Goal: Task Accomplishment & Management: Manage account settings

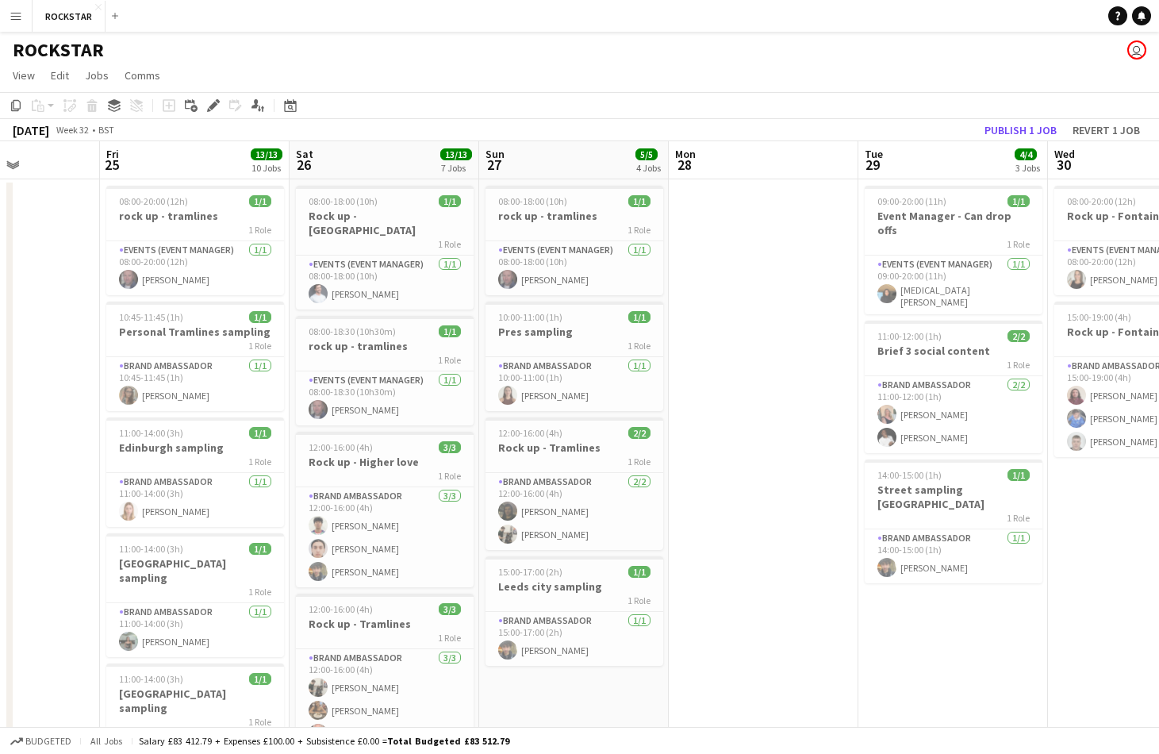
scroll to position [0, 458]
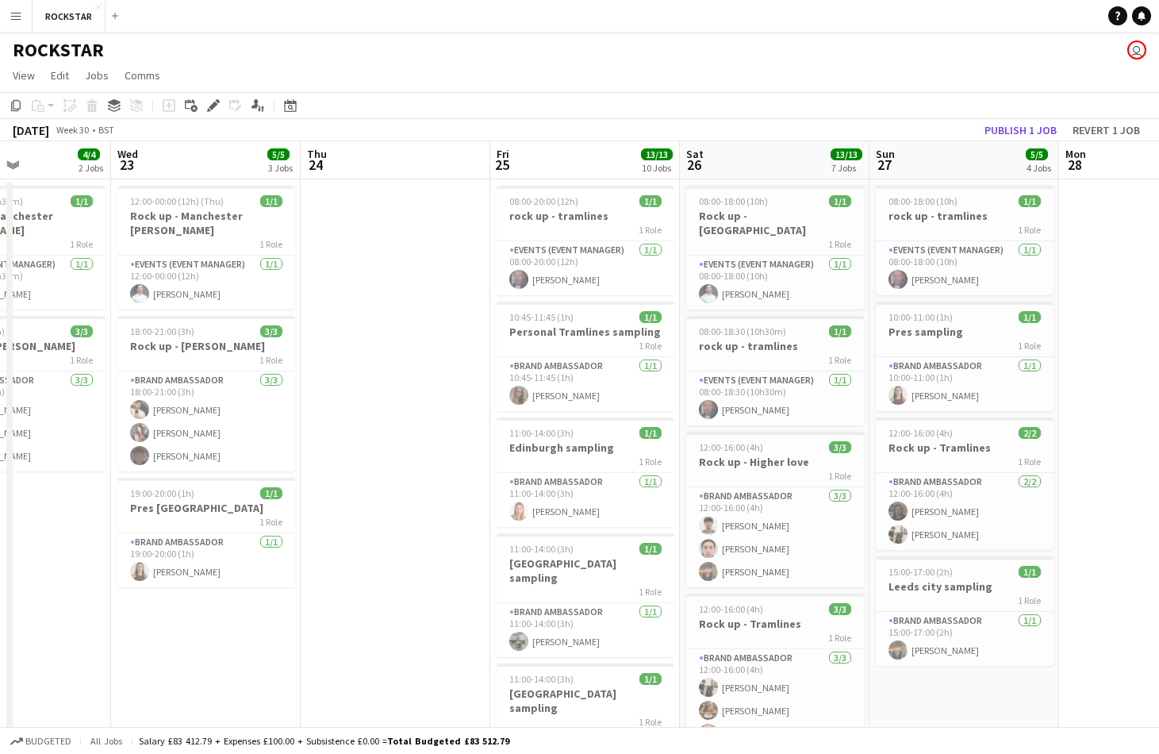
click at [17, 30] on button "Menu" at bounding box center [16, 16] width 32 height 32
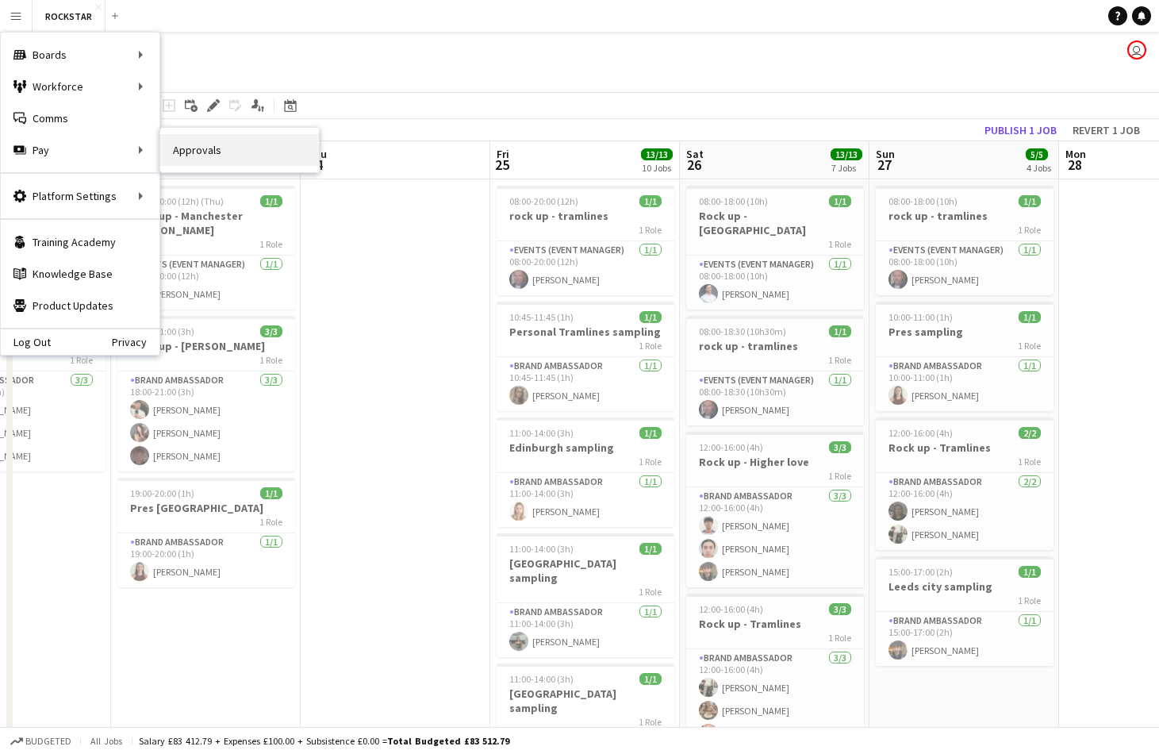
click at [187, 155] on link "Approvals" at bounding box center [239, 150] width 159 height 32
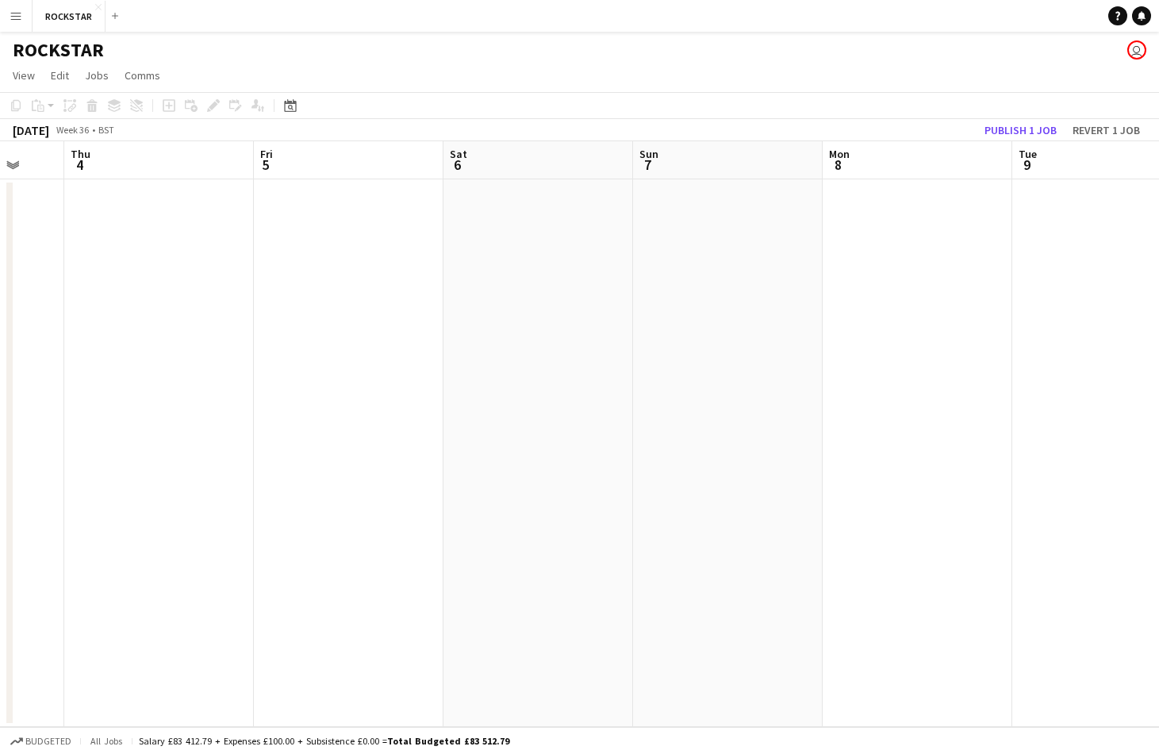
scroll to position [0, 709]
click at [25, 17] on button "Menu" at bounding box center [16, 16] width 32 height 32
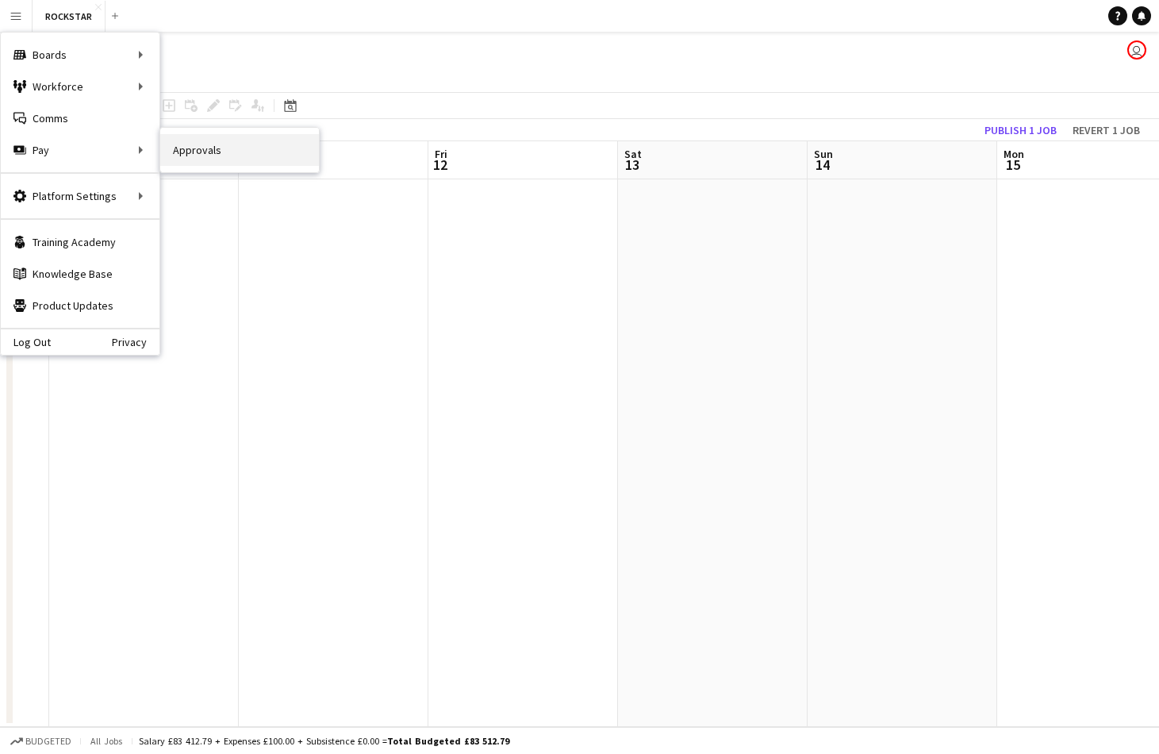
click at [191, 156] on link "Approvals" at bounding box center [239, 150] width 159 height 32
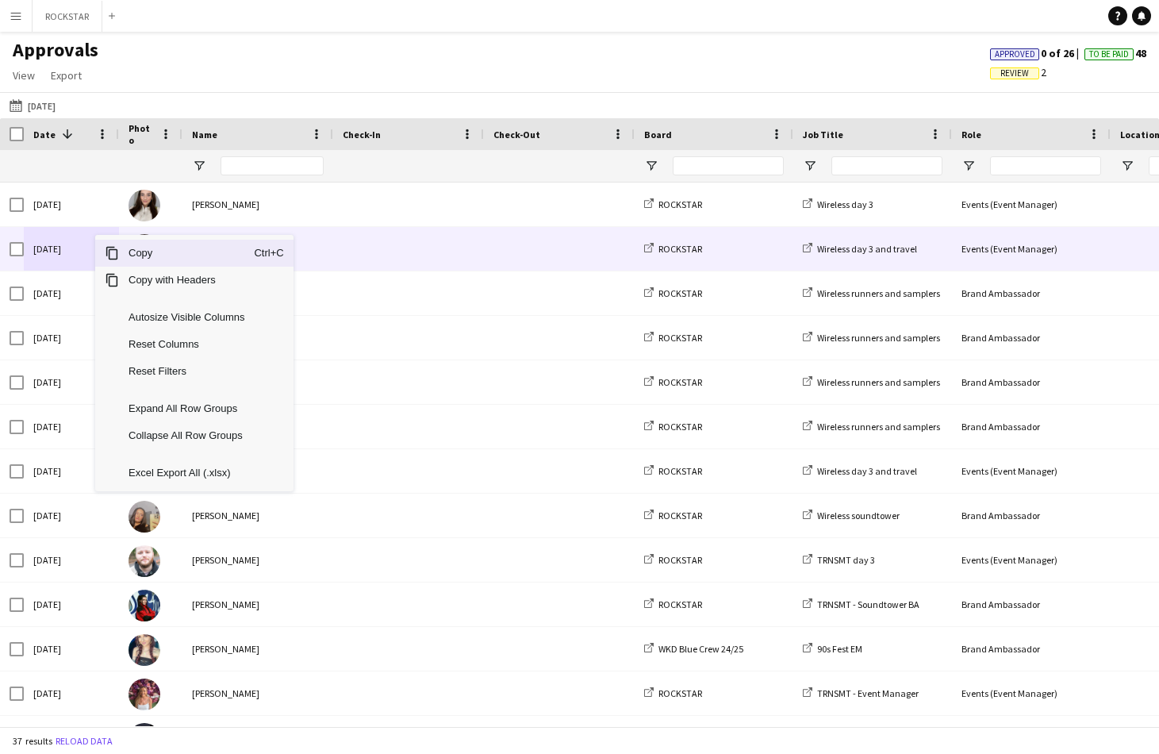
drag, startPoint x: 94, startPoint y: 234, endPoint x: 50, endPoint y: 215, distance: 48.3
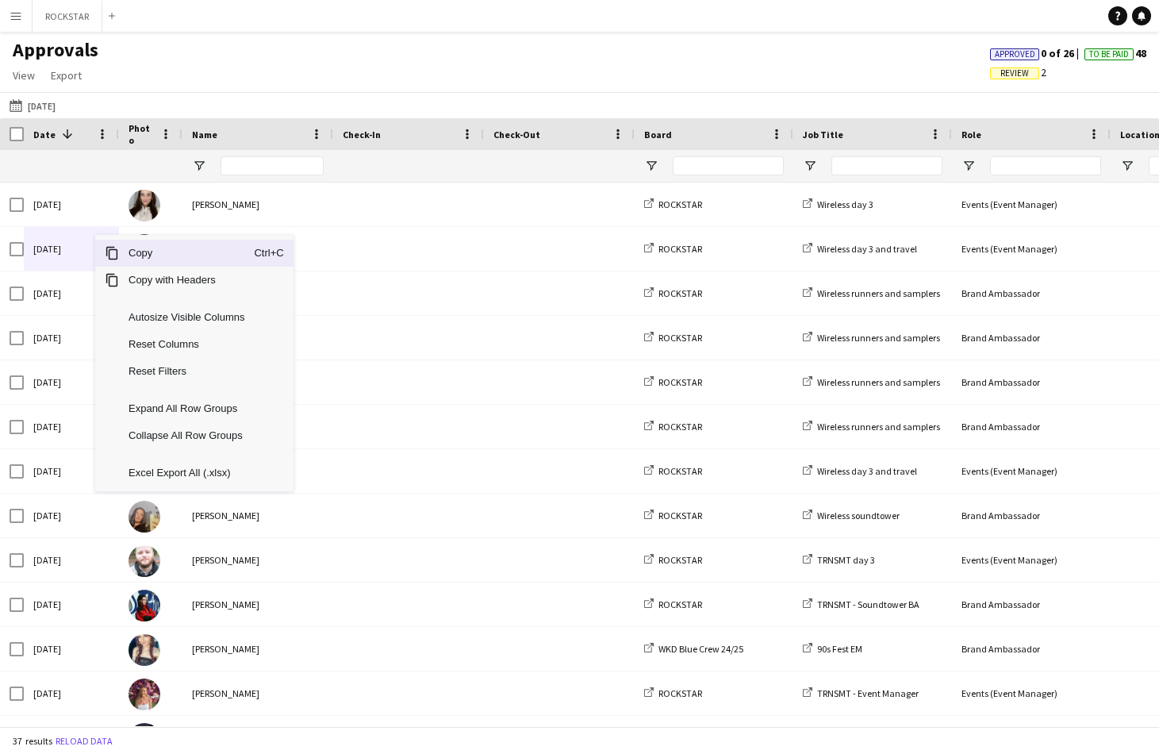
click at [67, 151] on div at bounding box center [71, 166] width 76 height 32
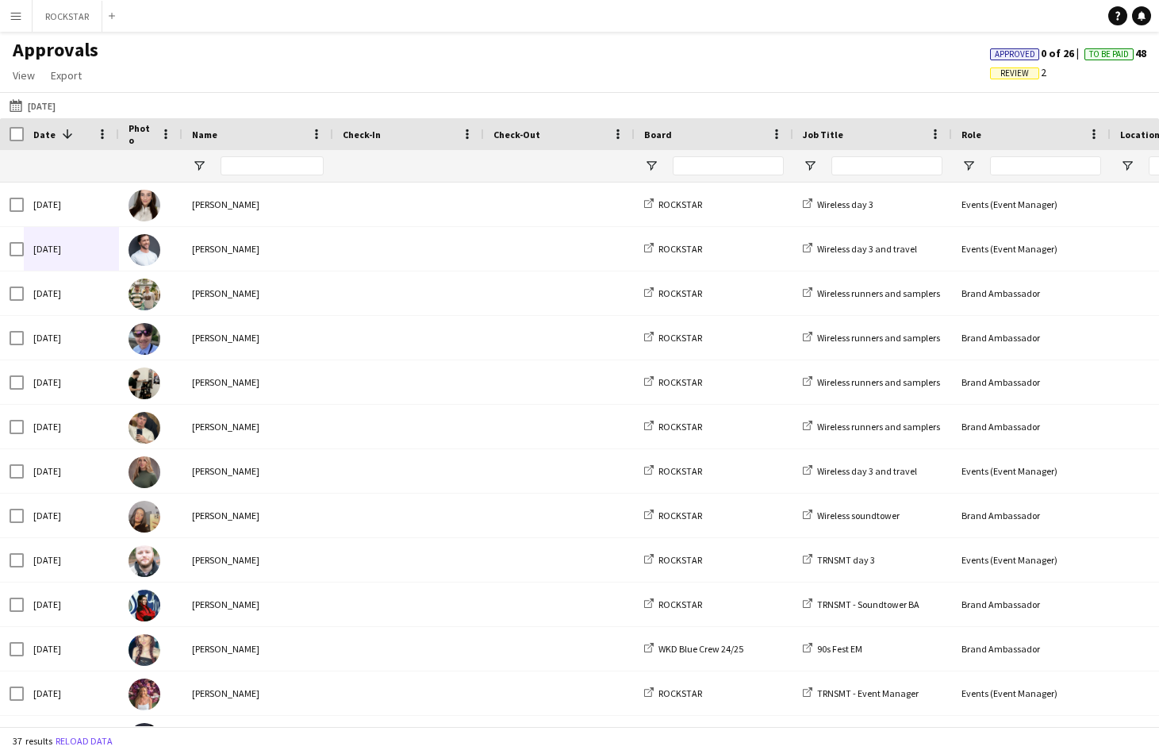
click at [41, 152] on div at bounding box center [71, 166] width 76 height 32
click at [46, 105] on button "13-07-2025 13-07-2025" at bounding box center [32, 105] width 52 height 19
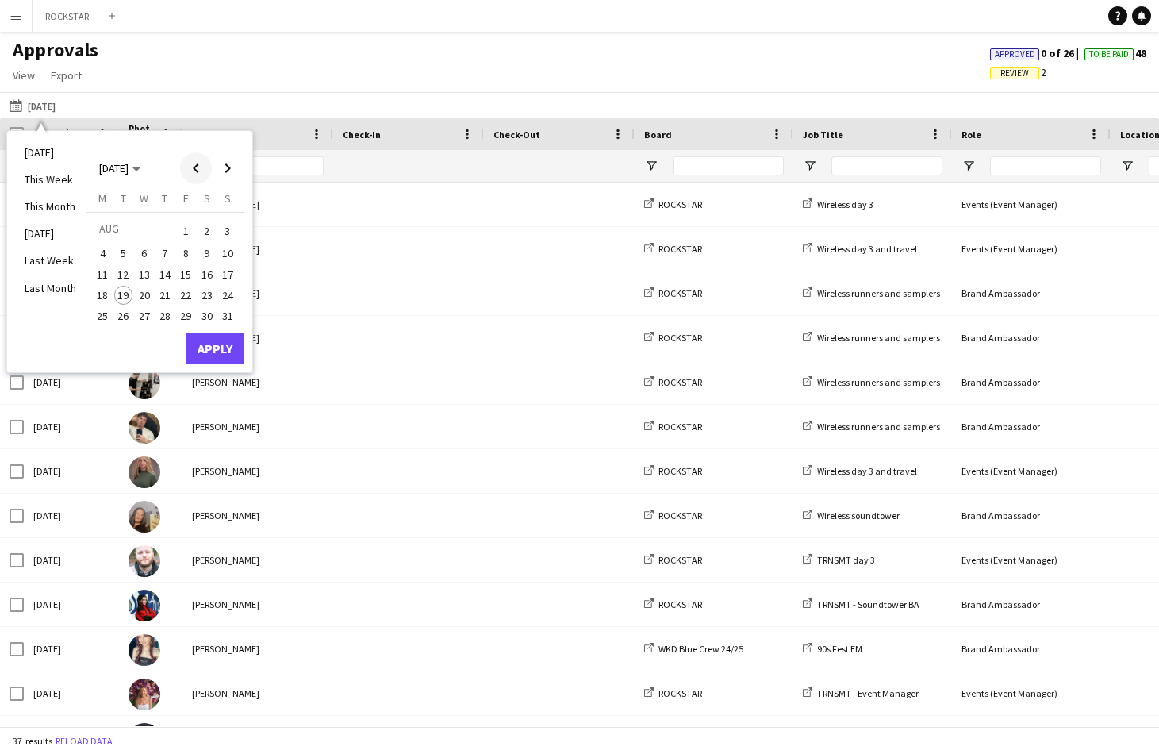
click at [193, 164] on span "Previous month" at bounding box center [196, 168] width 32 height 32
click at [184, 296] on span "23" at bounding box center [185, 295] width 19 height 19
click at [211, 347] on button "Apply" at bounding box center [215, 348] width 59 height 32
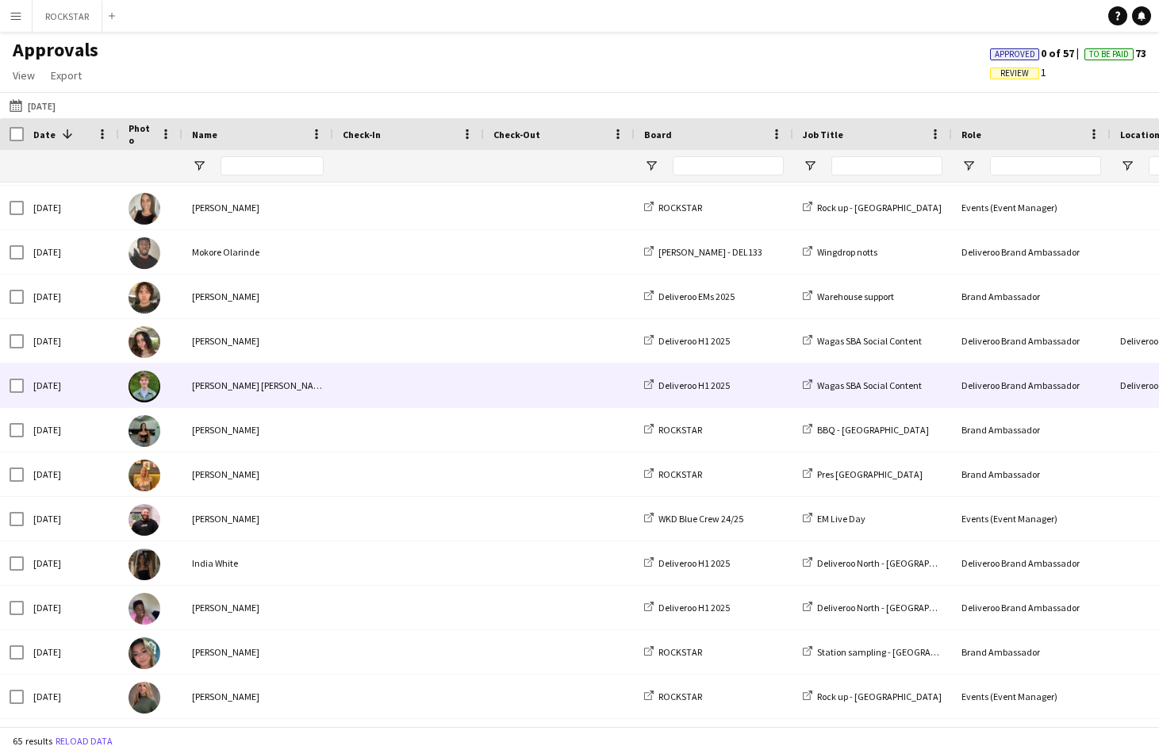
scroll to position [2173, 0]
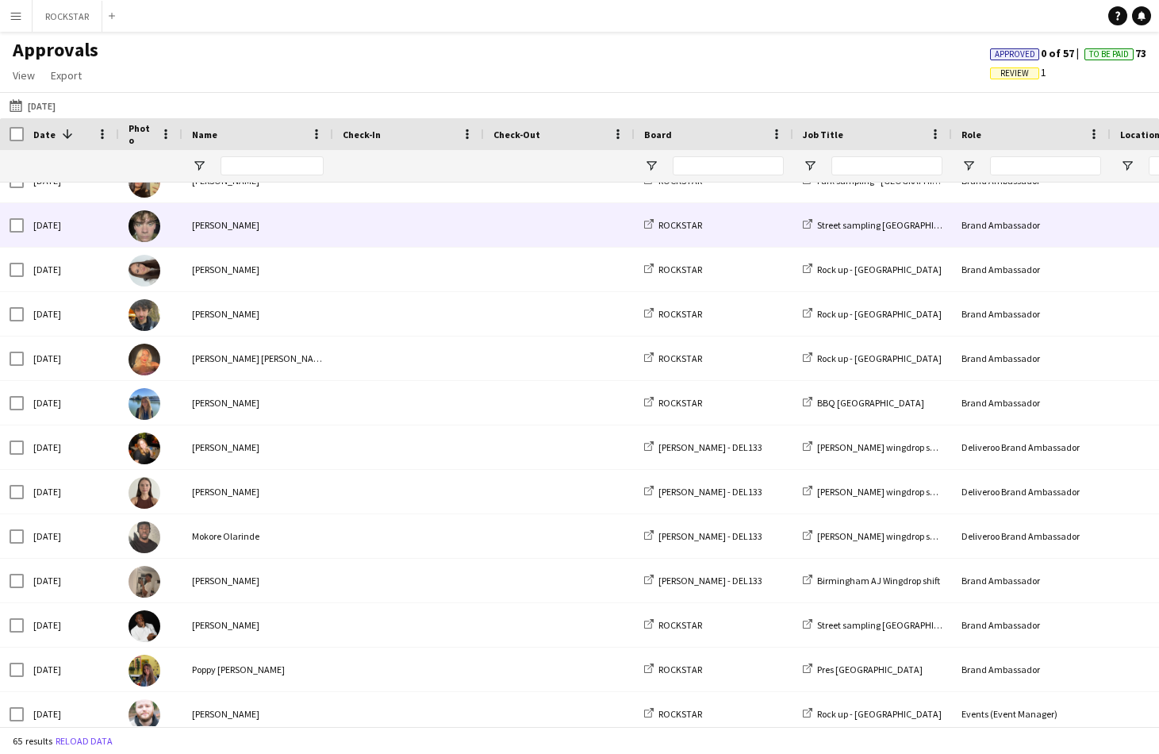
click at [270, 238] on div "Finlay Shaw" at bounding box center [257, 225] width 151 height 44
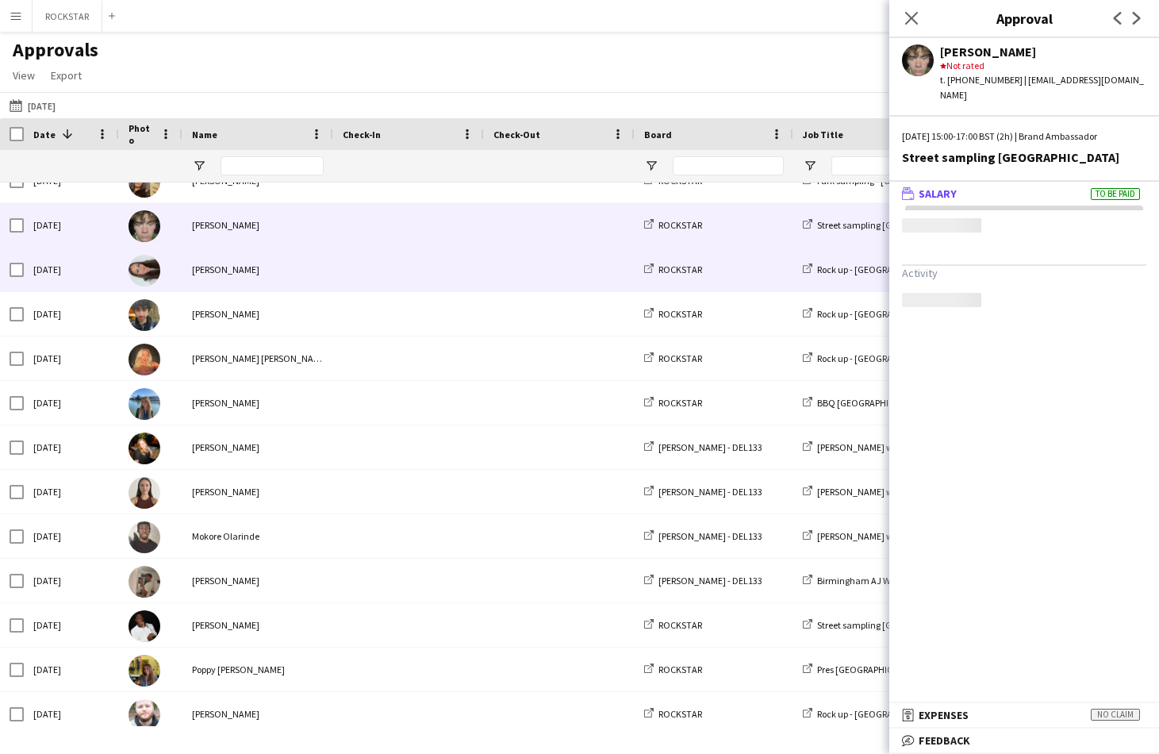
click at [271, 262] on div "Abbie Kennard" at bounding box center [257, 269] width 151 height 44
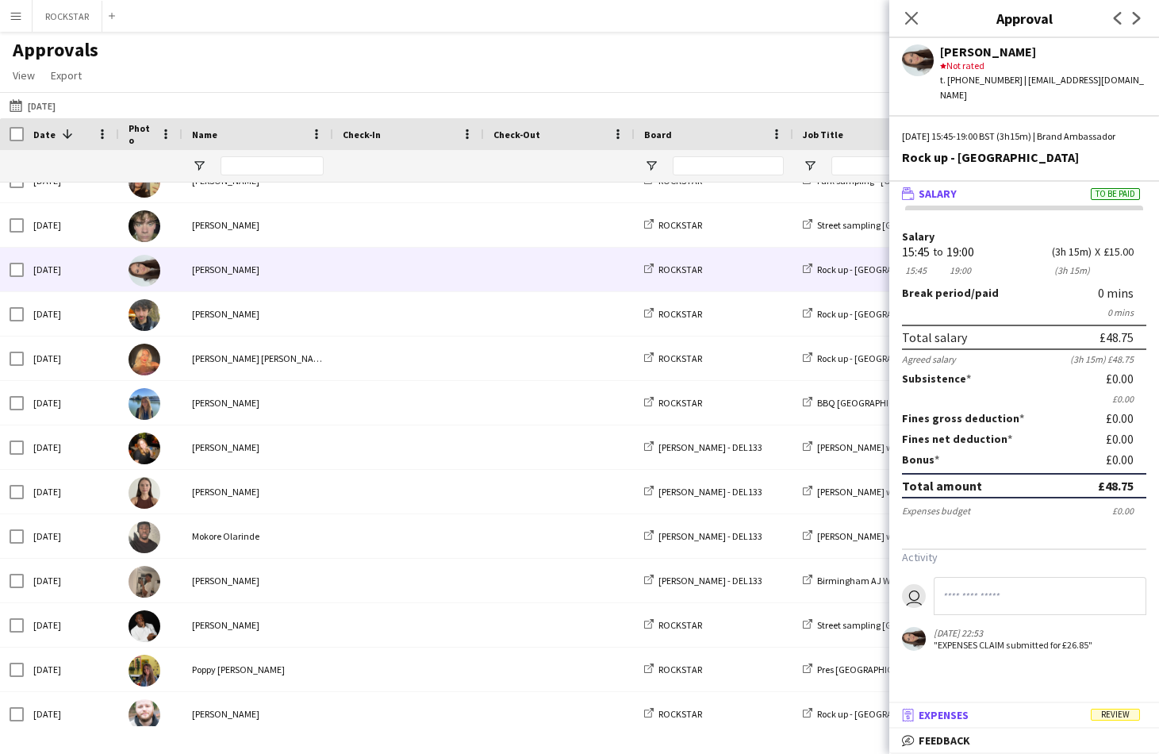
click at [1120, 720] on mat-panel-title "receipt Expenses Review" at bounding box center [1020, 715] width 263 height 14
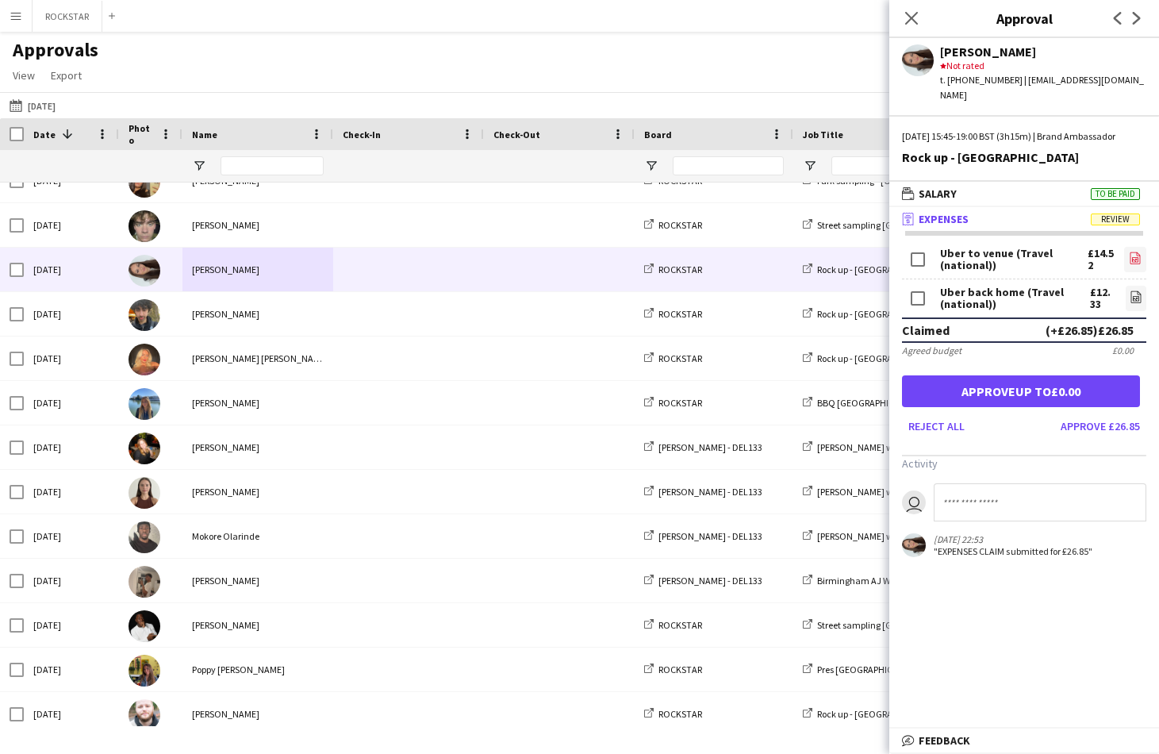
click at [1135, 258] on icon "file-image" at bounding box center [1135, 257] width 13 height 13
click at [1106, 432] on button "Approve £26.85" at bounding box center [1100, 425] width 92 height 25
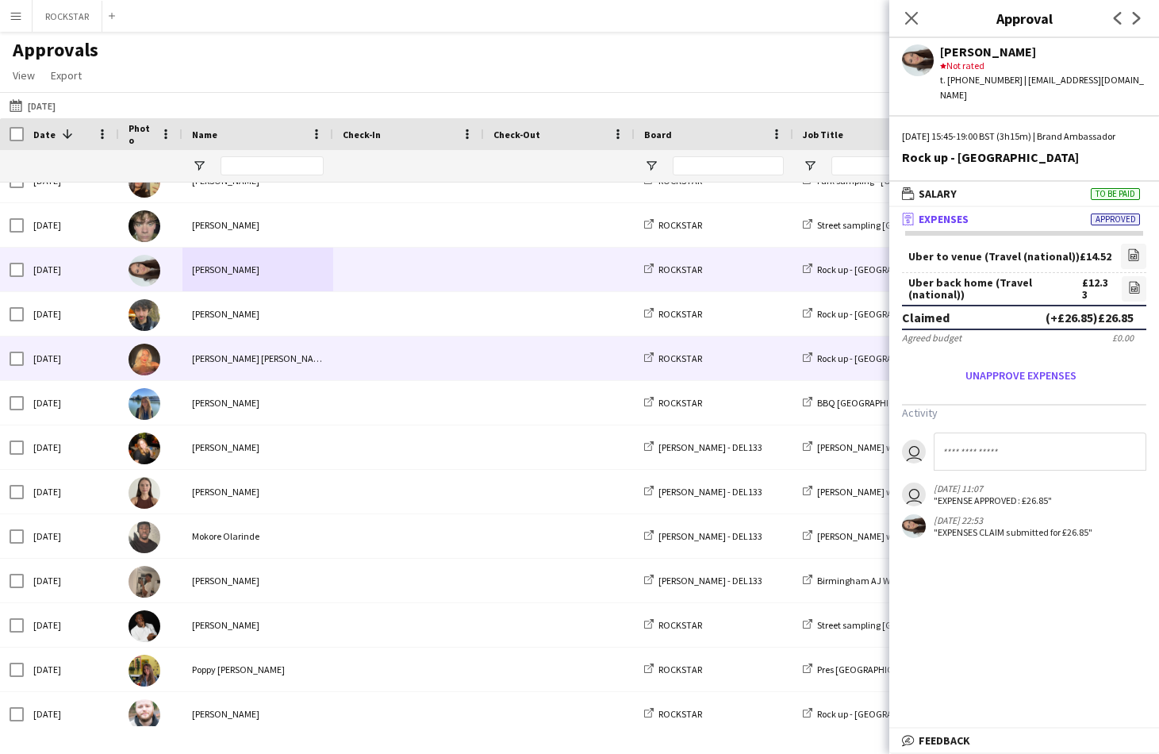
click at [318, 324] on div "Owais Hussain" at bounding box center [257, 314] width 151 height 44
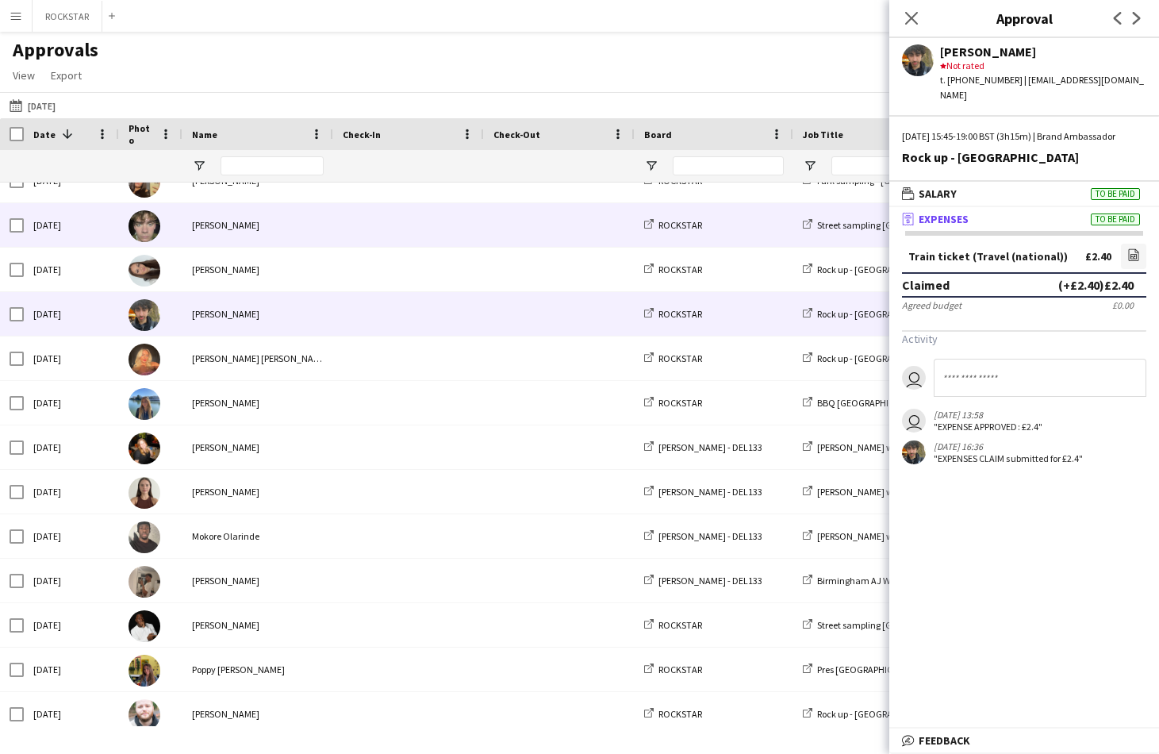
click at [397, 233] on span at bounding box center [409, 225] width 132 height 44
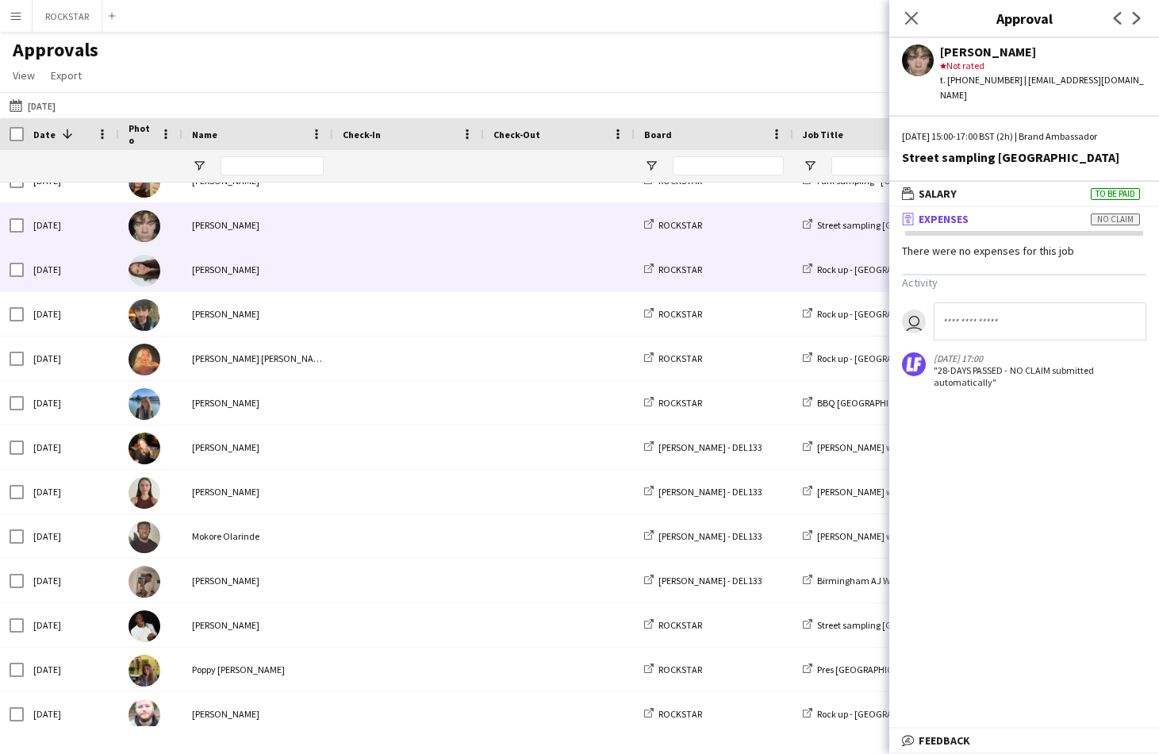
click at [397, 254] on span at bounding box center [409, 269] width 132 height 44
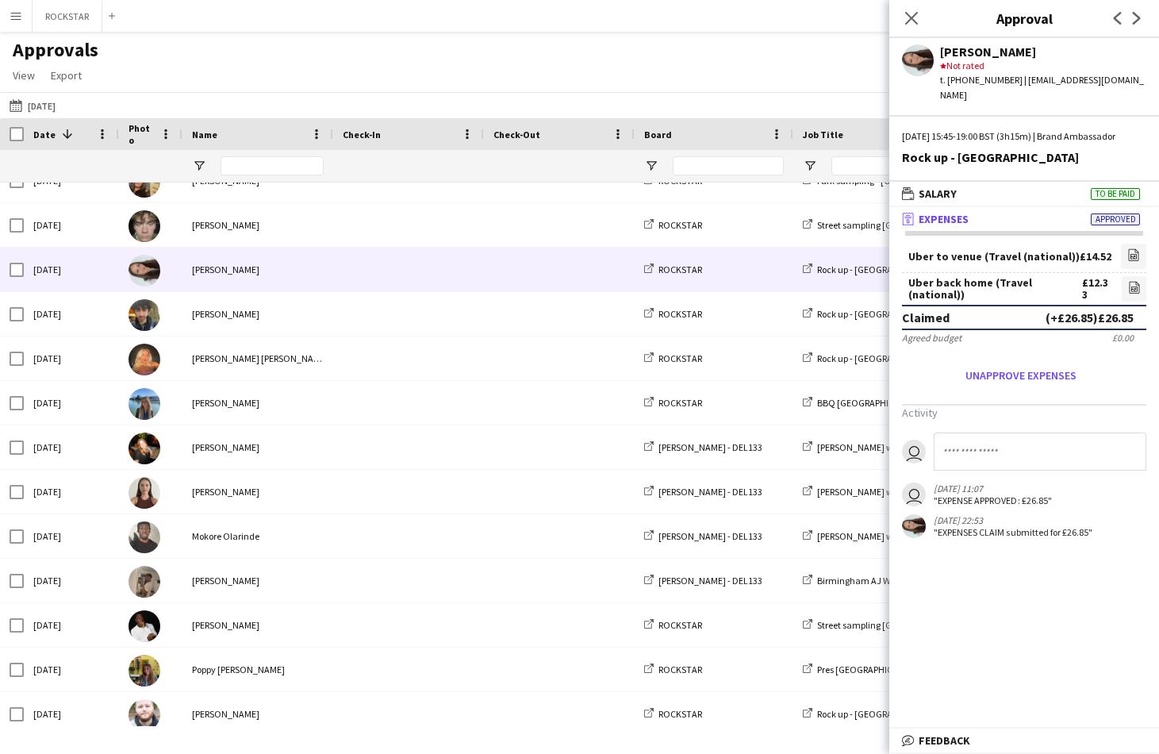
click at [78, 31] on div "ROCKSTAR Close Add" at bounding box center [77, 16] width 90 height 32
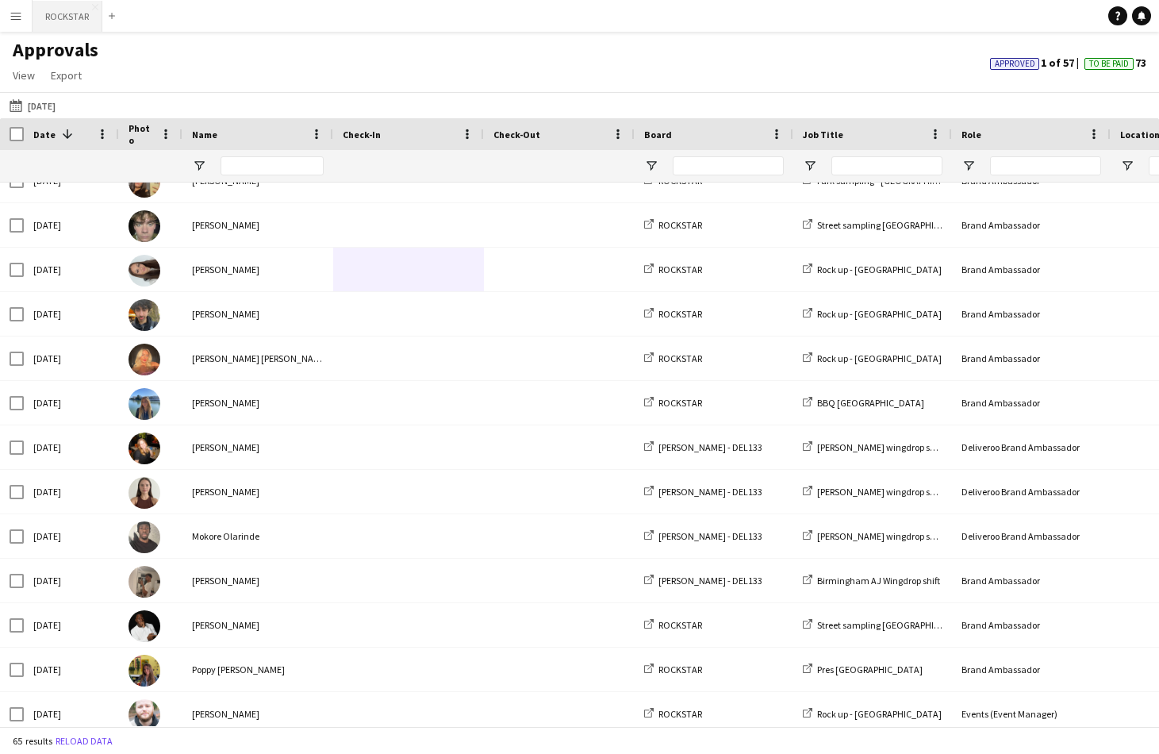
click at [78, 20] on button "ROCKSTAR Close" at bounding box center [68, 16] width 70 height 31
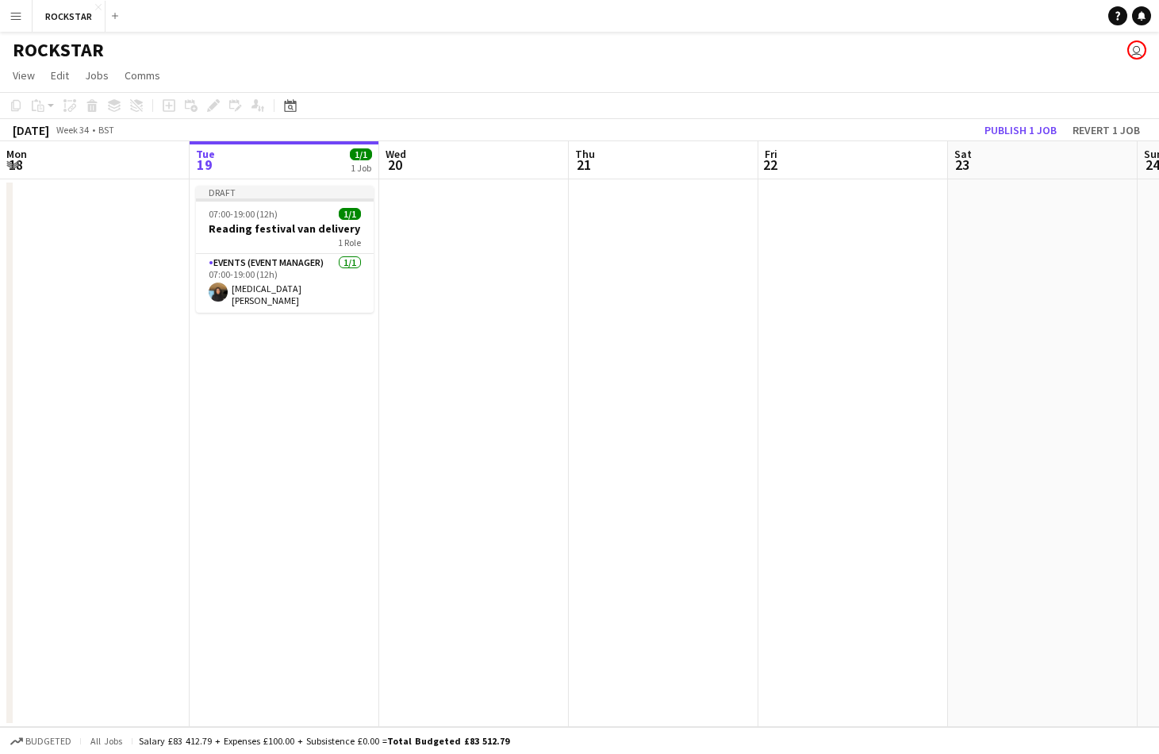
click at [19, 20] on app-icon "Menu" at bounding box center [16, 16] width 13 height 13
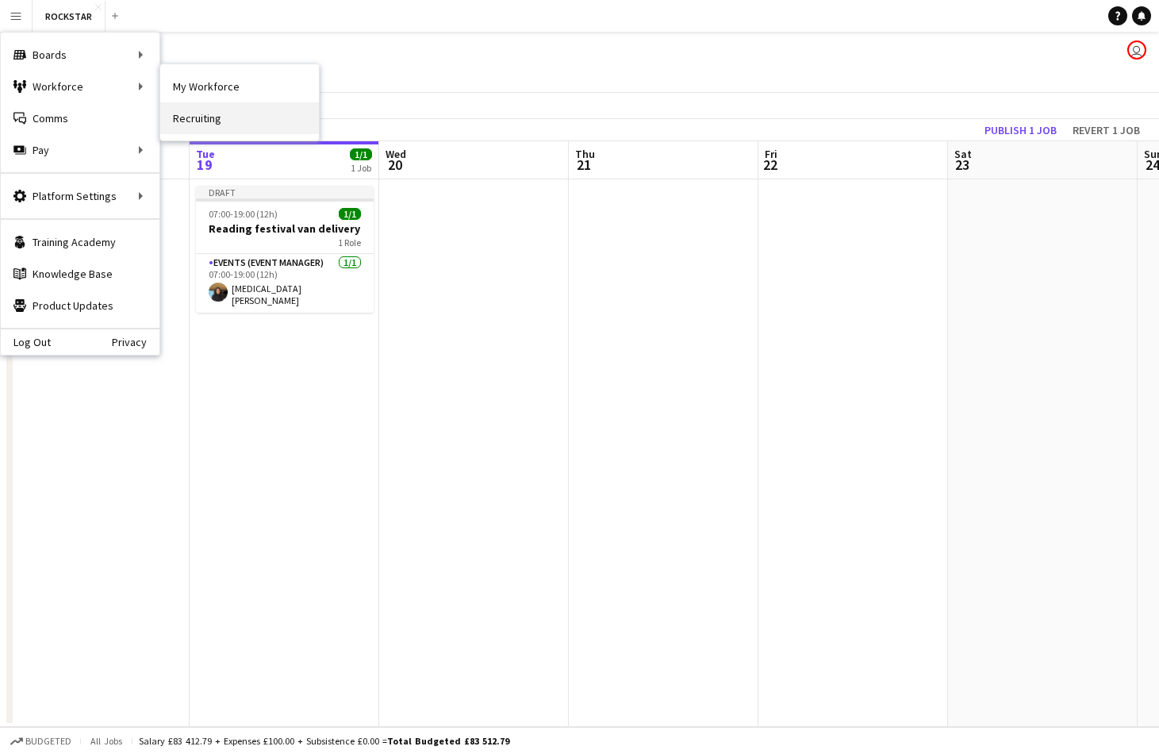
click at [213, 110] on link "Recruiting" at bounding box center [239, 118] width 159 height 32
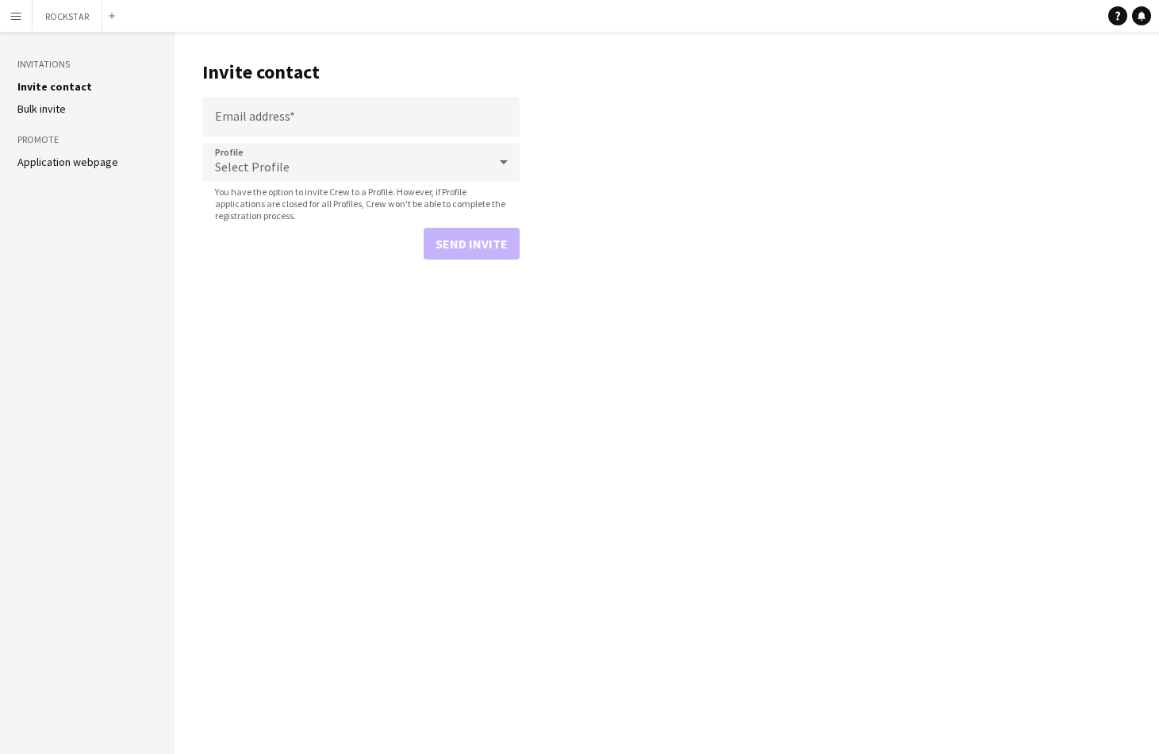
click at [20, 20] on app-icon "Menu" at bounding box center [16, 16] width 13 height 13
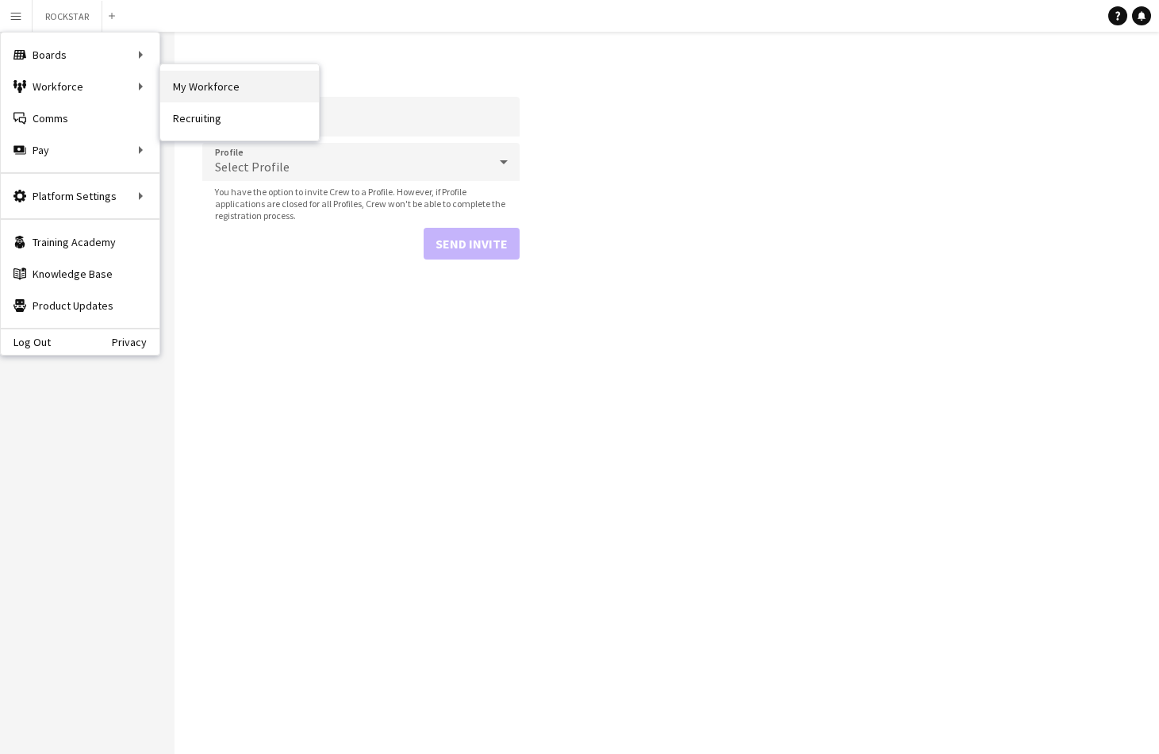
click at [186, 81] on link "My Workforce" at bounding box center [239, 87] width 159 height 32
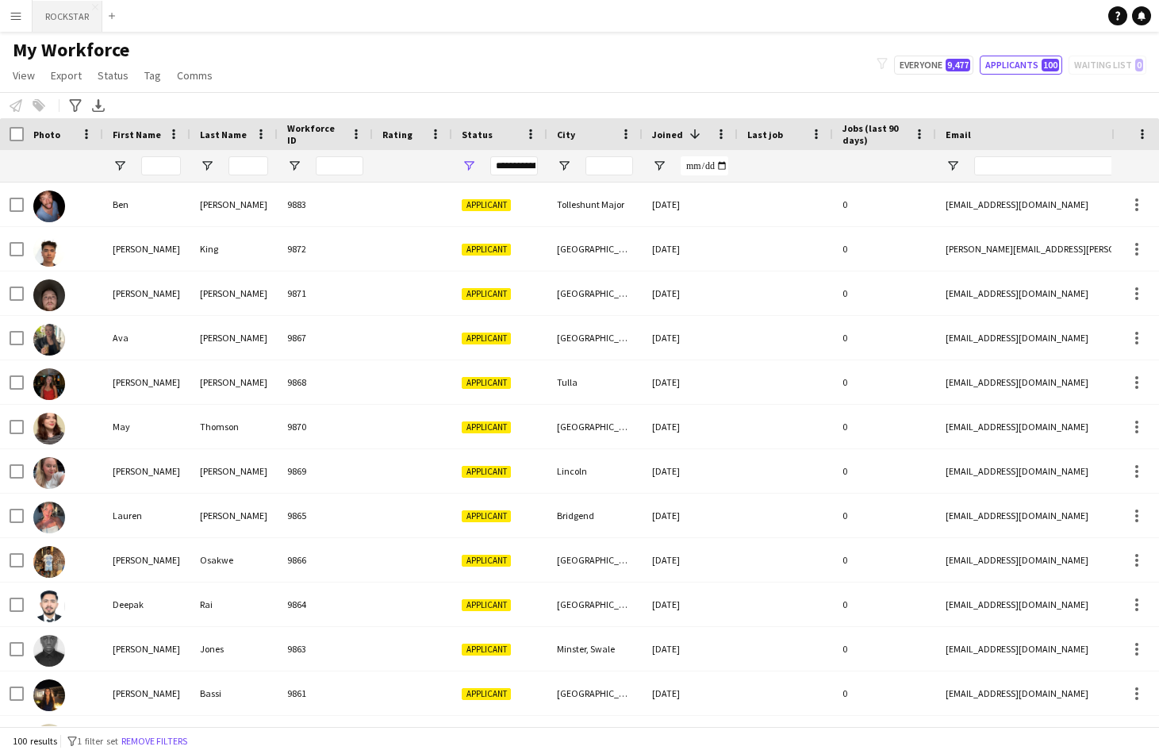
click at [75, 17] on button "ROCKSTAR Close" at bounding box center [68, 16] width 70 height 31
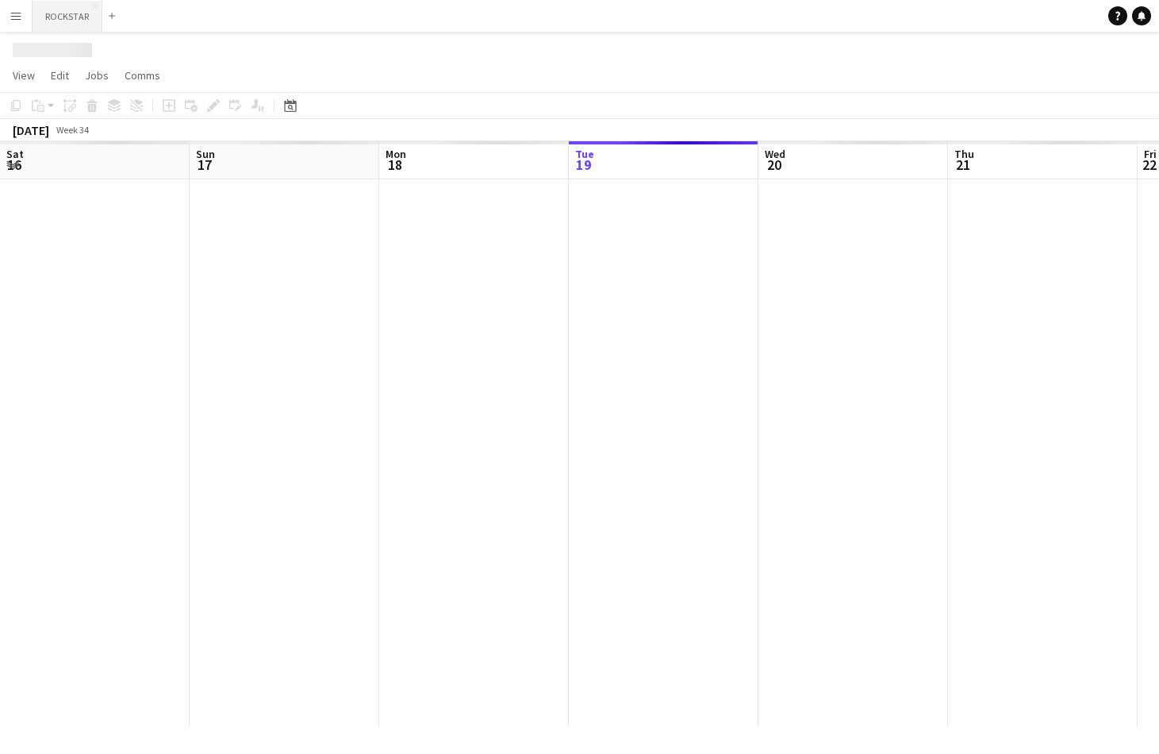
scroll to position [0, 379]
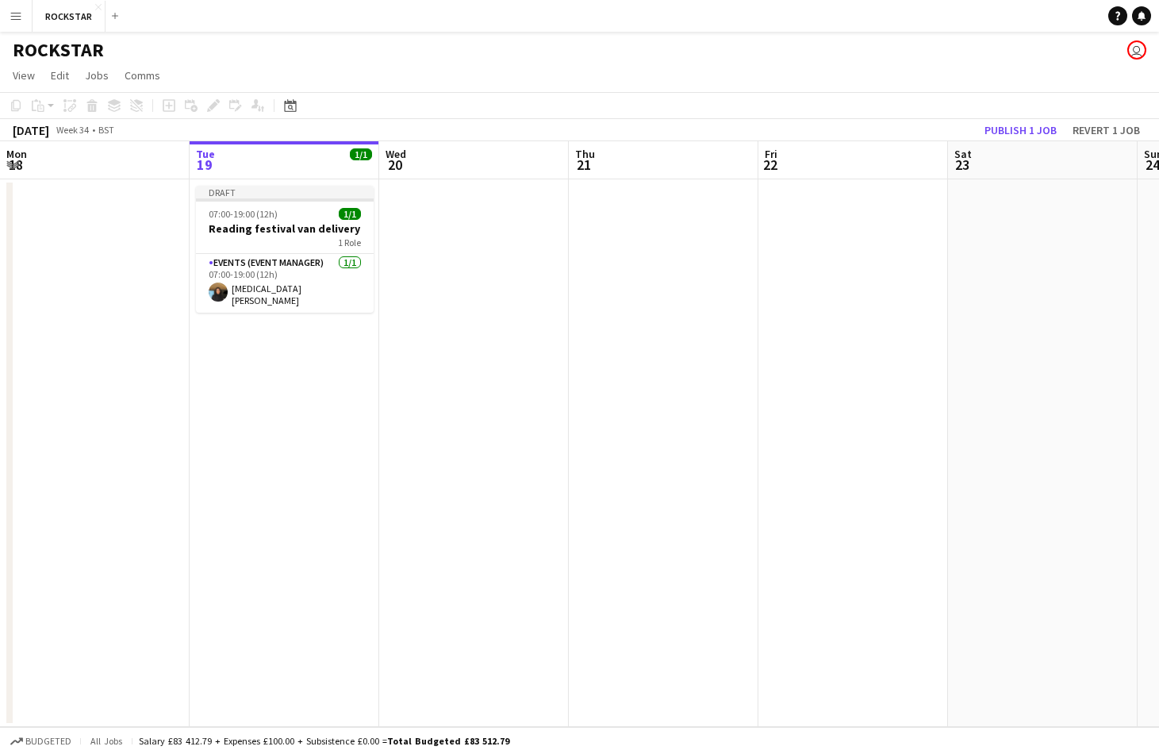
click at [19, 11] on app-icon "Menu" at bounding box center [16, 16] width 13 height 13
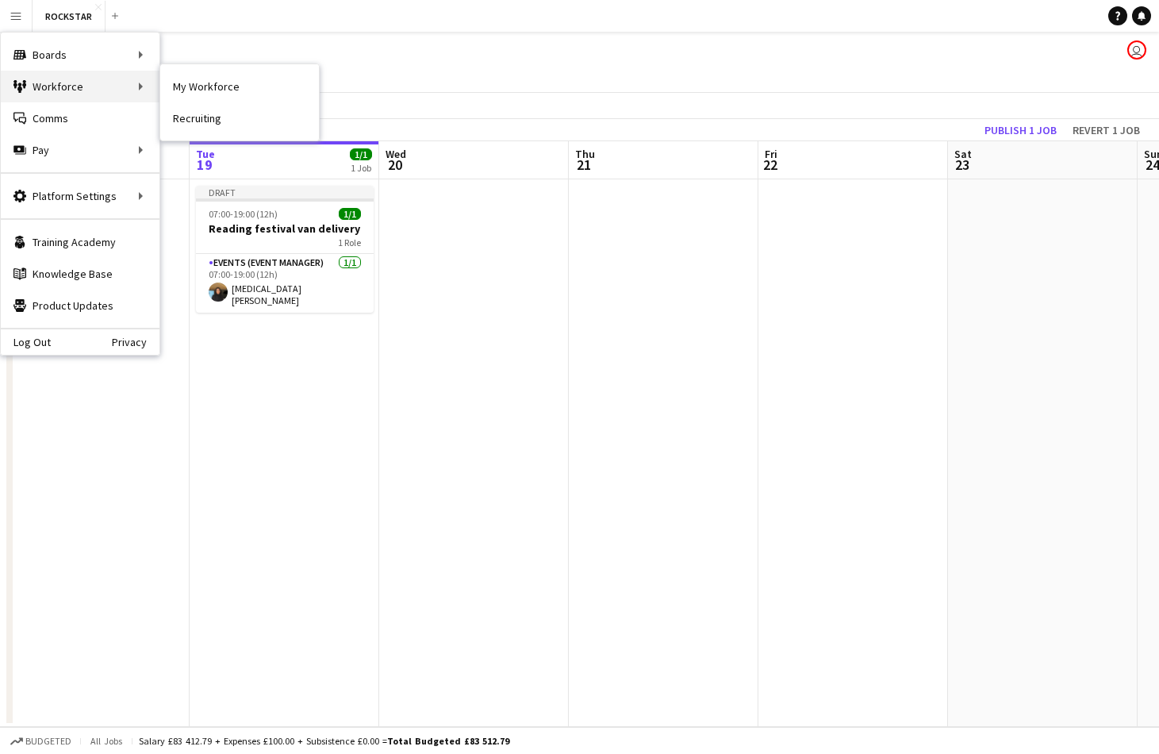
click at [111, 77] on div "Workforce Workforce" at bounding box center [80, 87] width 159 height 32
click at [183, 87] on link "My Workforce" at bounding box center [239, 87] width 159 height 32
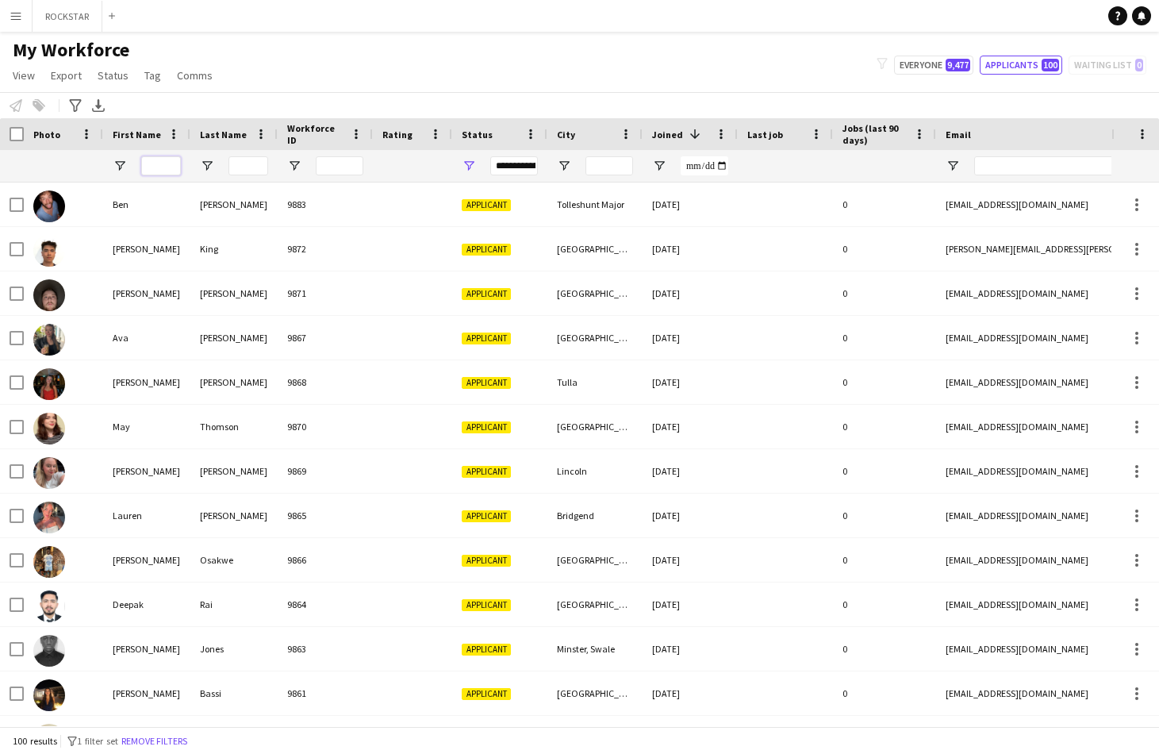
click at [162, 162] on input "First Name Filter Input" at bounding box center [161, 165] width 40 height 19
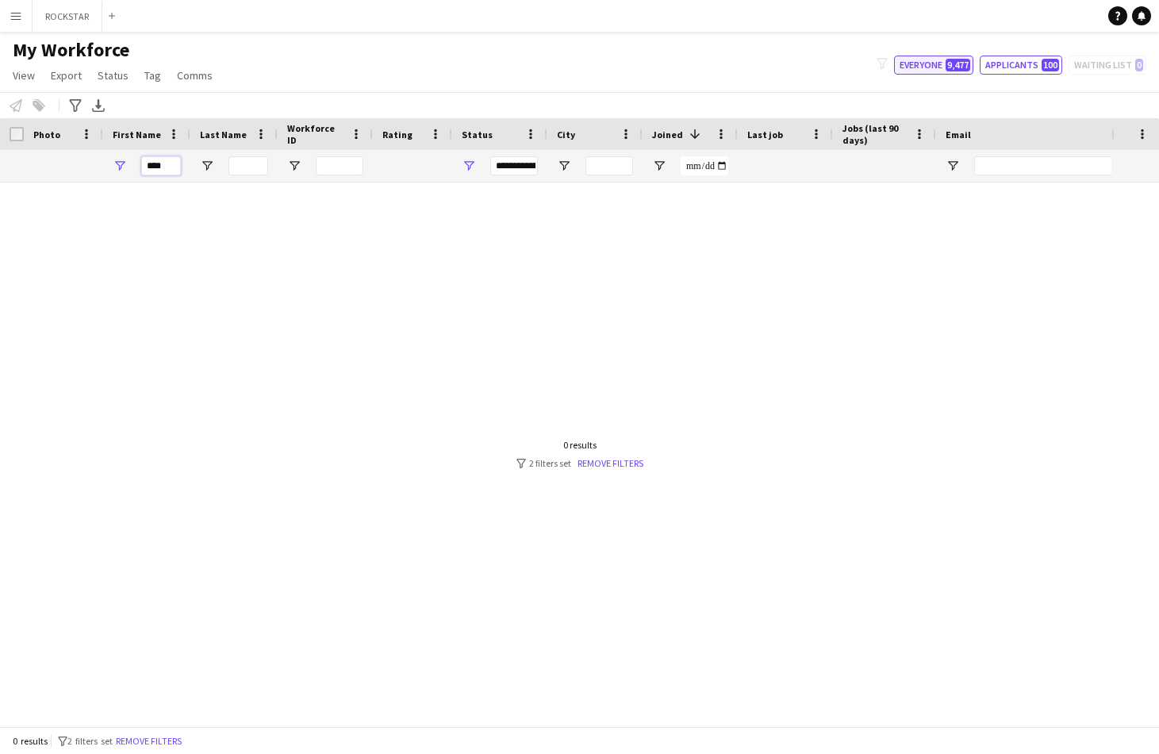
type input "****"
click at [943, 63] on button "Everyone 9,477" at bounding box center [933, 65] width 79 height 19
type input "**********"
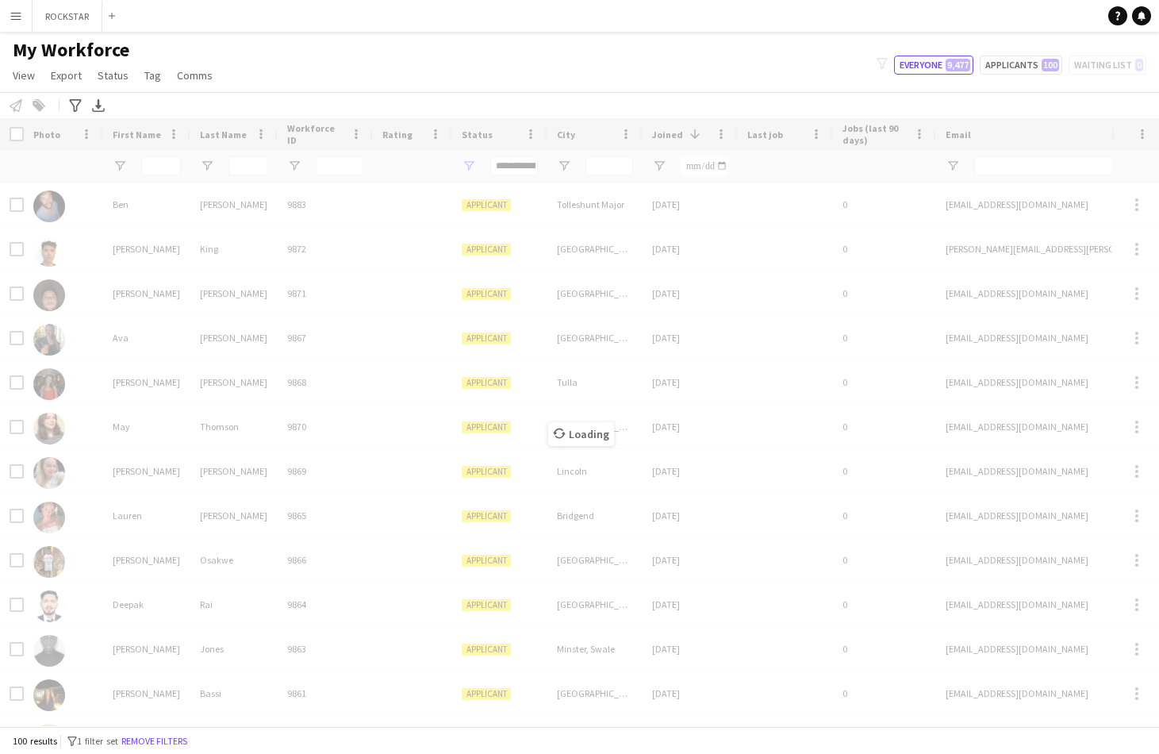
click at [163, 169] on div "Loading" at bounding box center [579, 422] width 1159 height 608
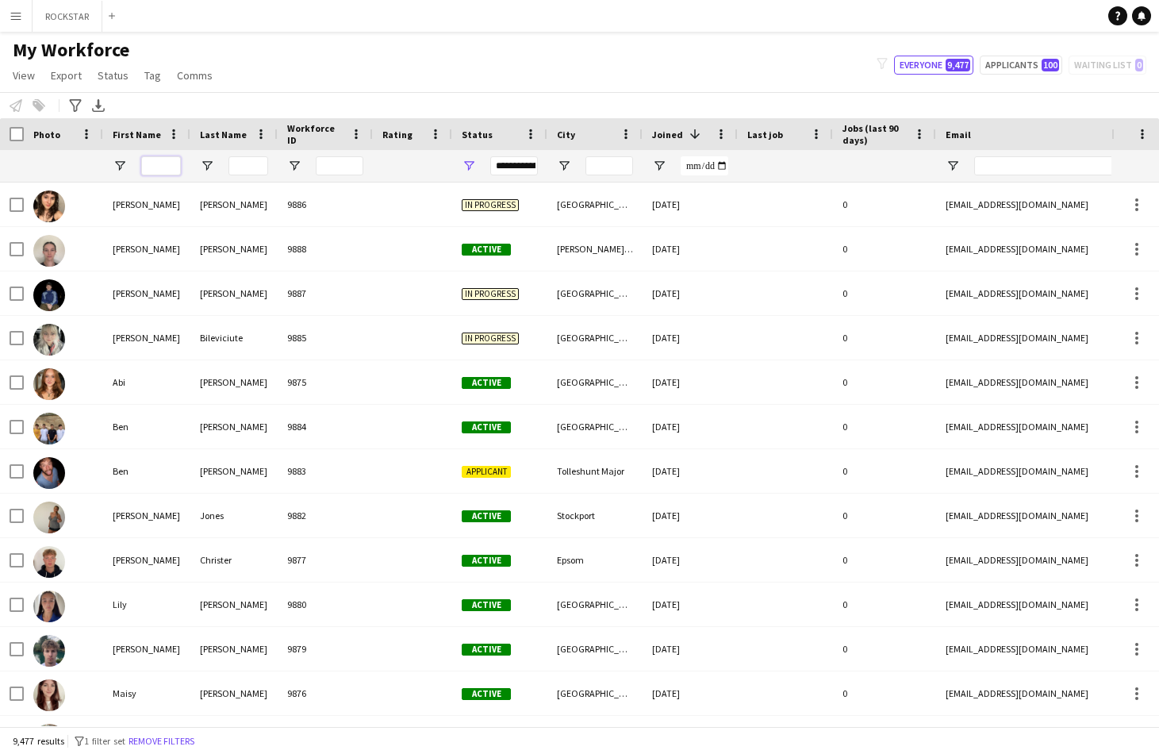
click at [160, 166] on input "First Name Filter Input" at bounding box center [161, 165] width 40 height 19
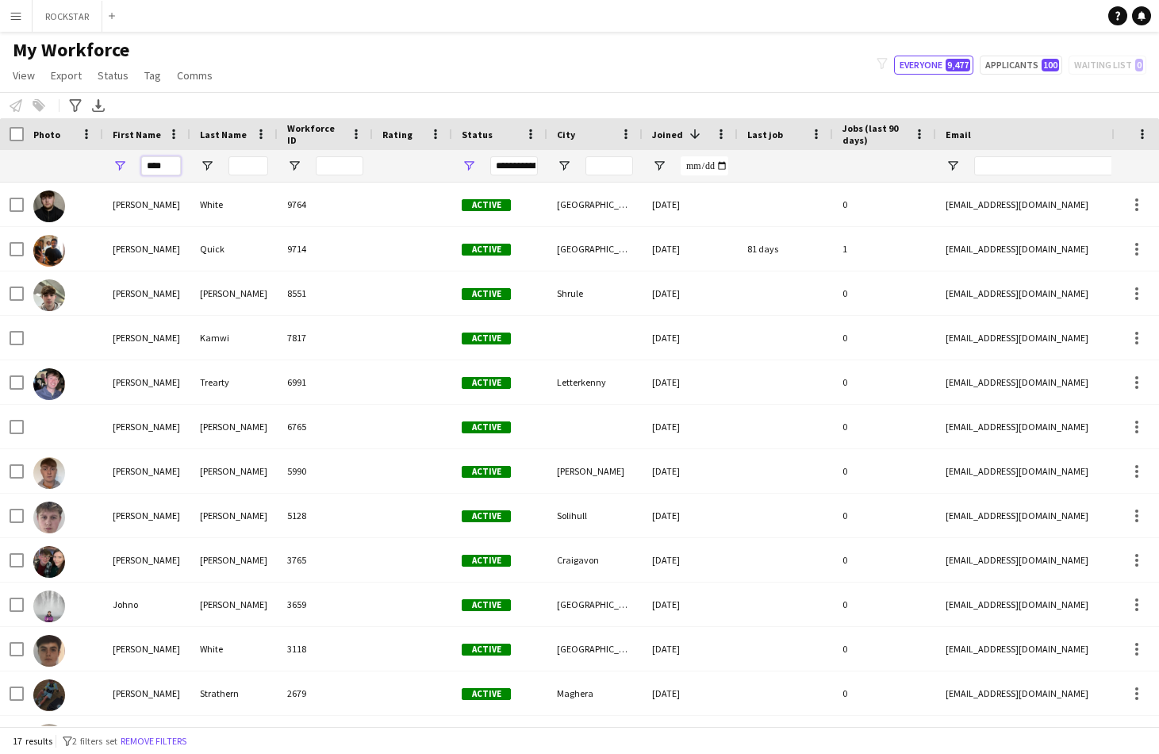
type input "****"
click at [260, 166] on input "Last Name Filter Input" at bounding box center [248, 165] width 40 height 19
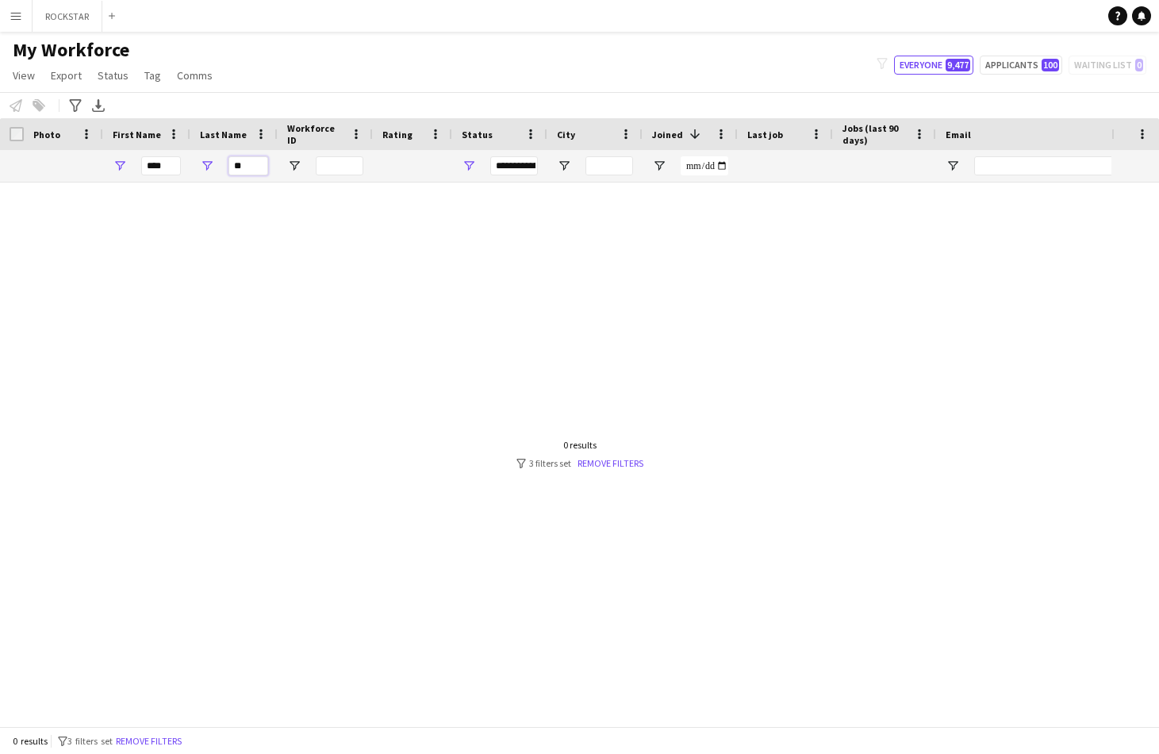
type input "**"
click at [8, 27] on button "Menu" at bounding box center [16, 16] width 32 height 32
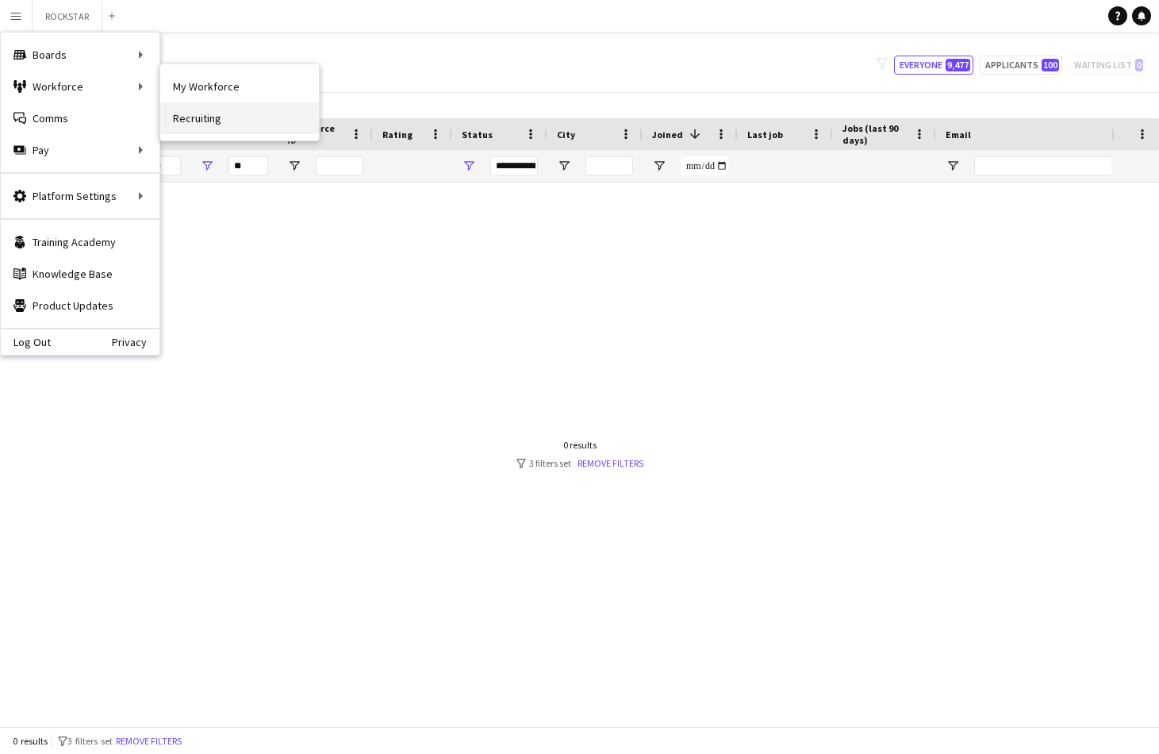
click at [182, 108] on link "Recruiting" at bounding box center [239, 118] width 159 height 32
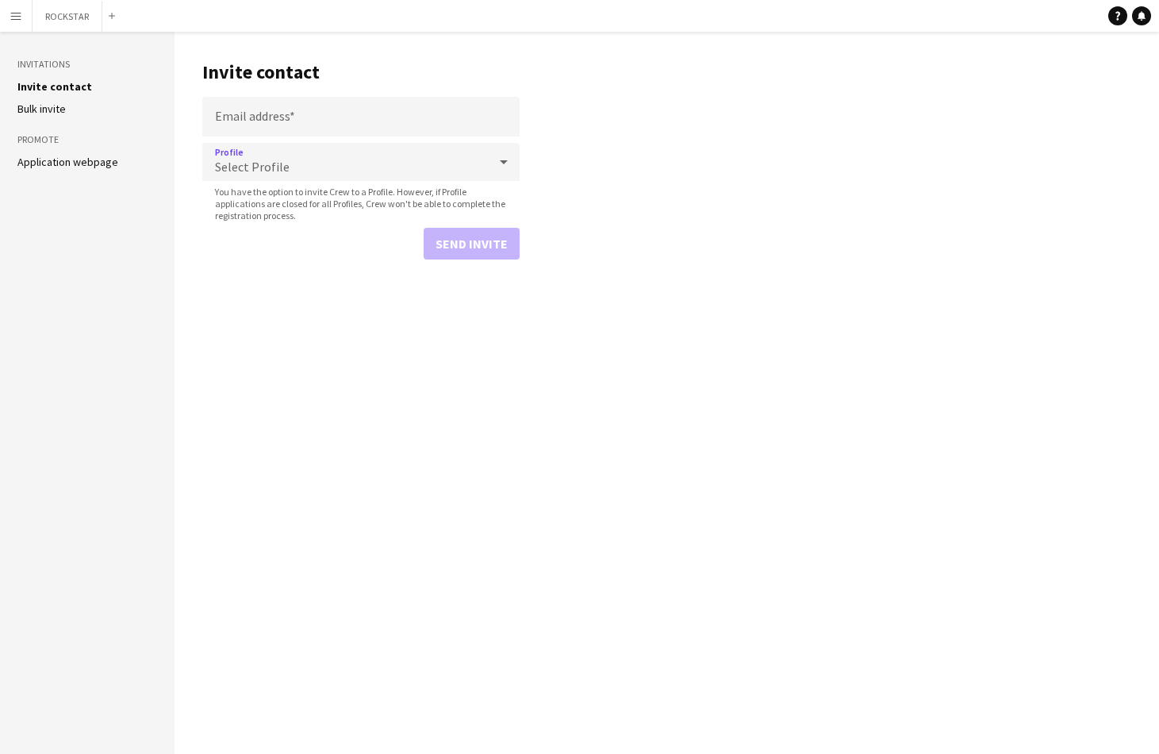
click at [308, 171] on div "Select Profile" at bounding box center [345, 162] width 286 height 38
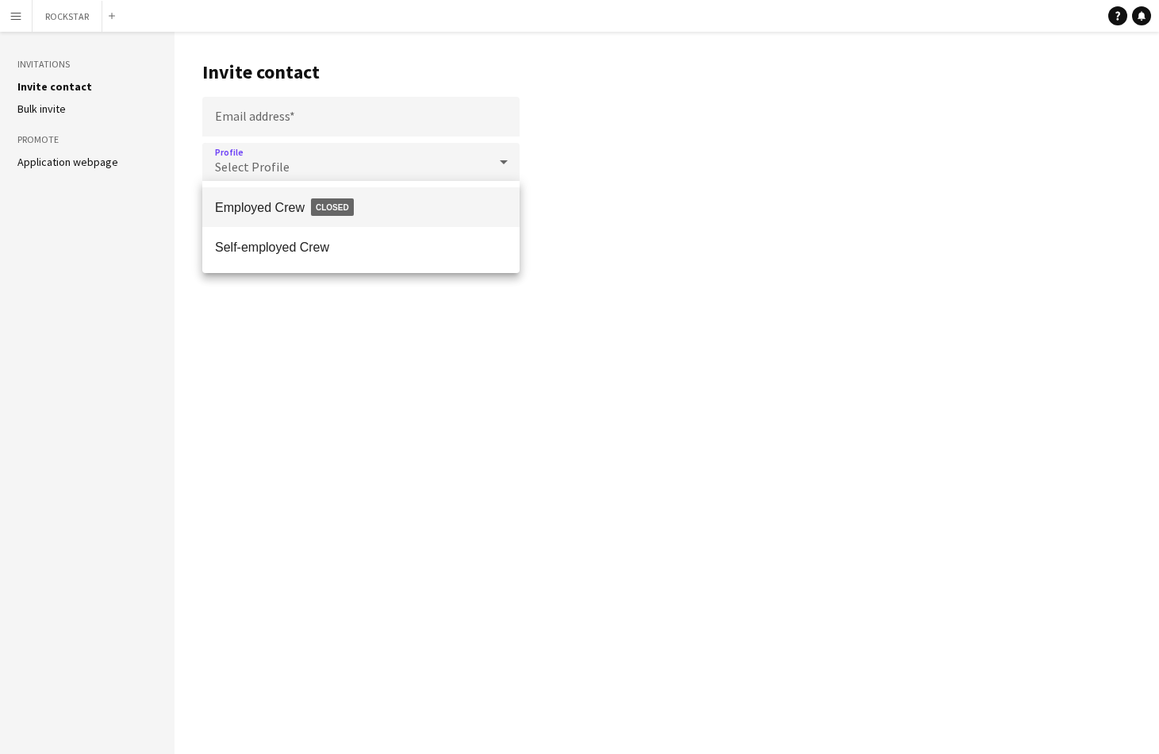
click at [316, 113] on div at bounding box center [579, 377] width 1159 height 754
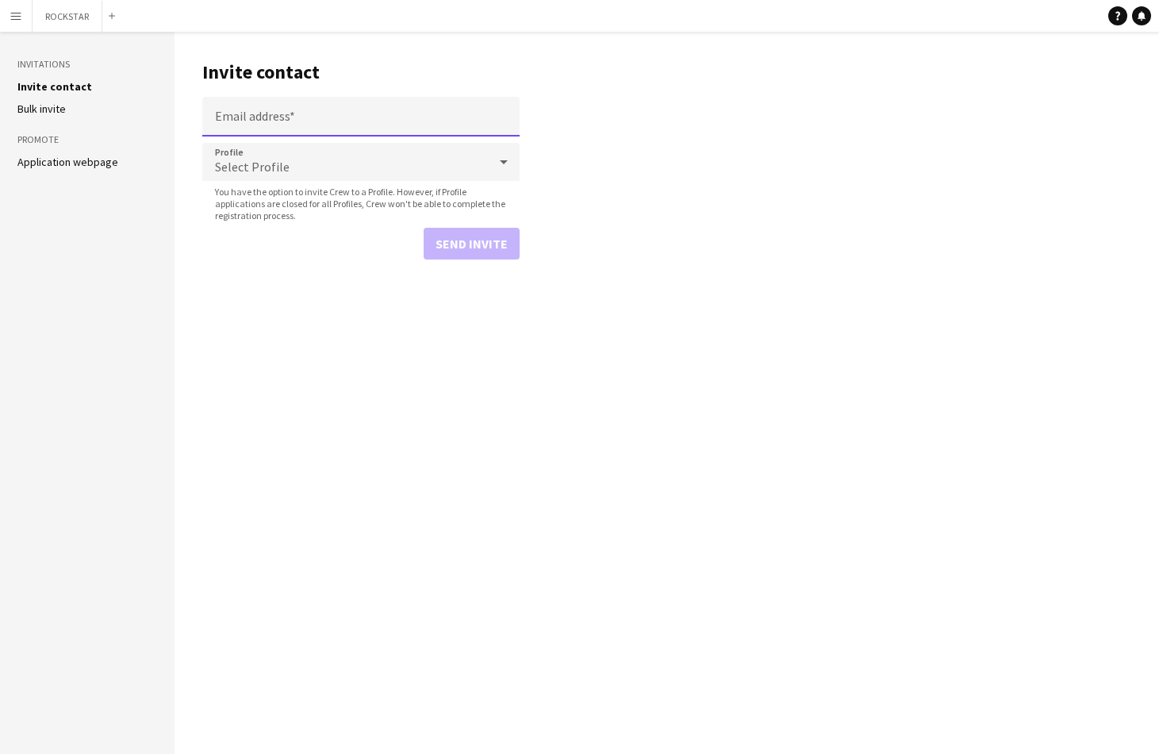
click at [316, 113] on input "Email address" at bounding box center [360, 117] width 317 height 40
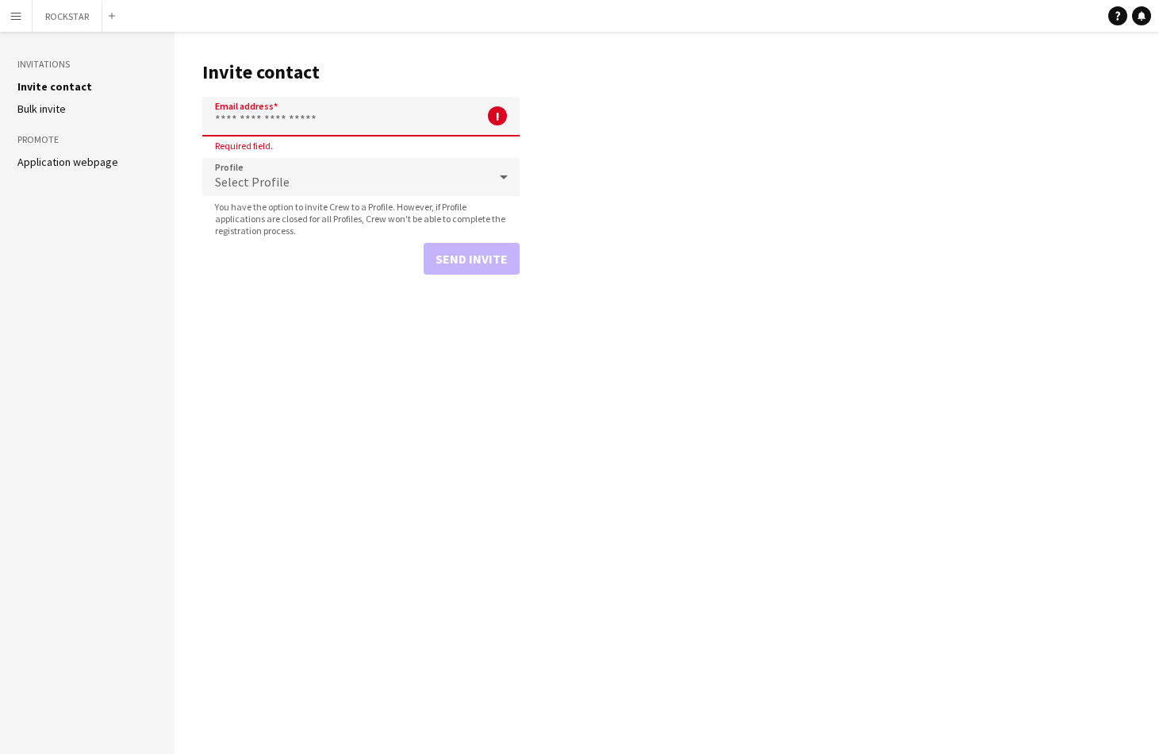
paste input "**********"
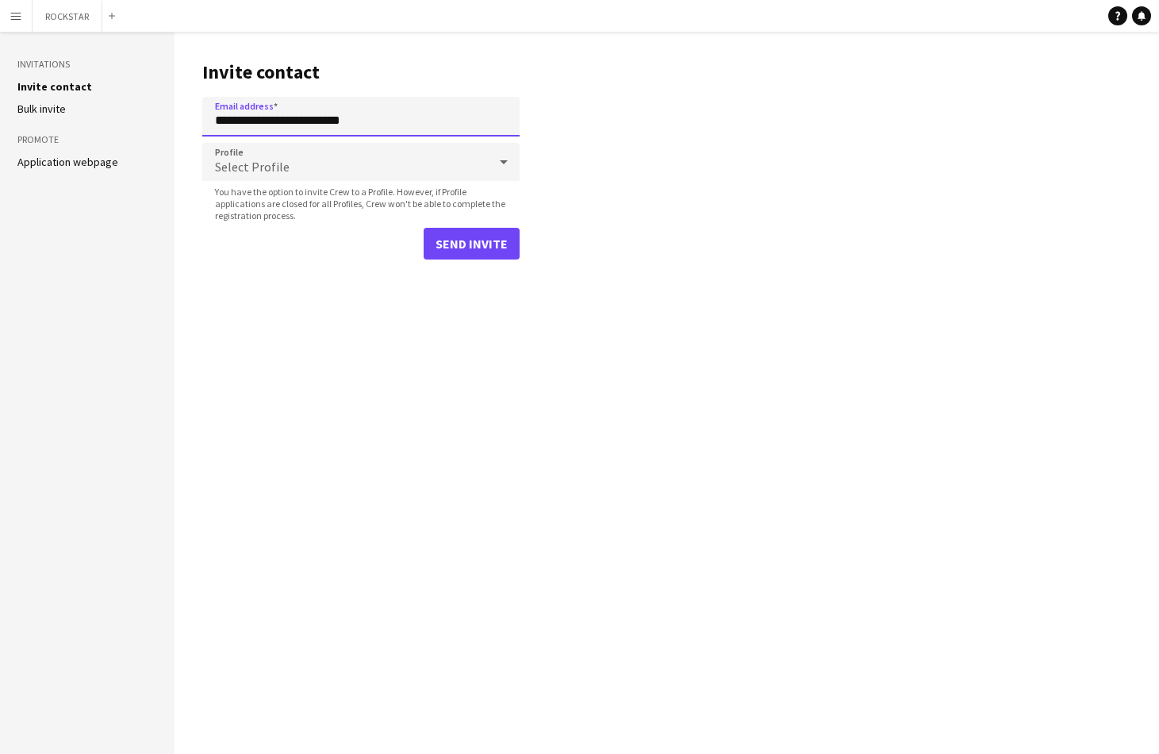
type input "**********"
click at [420, 150] on div "Select Profile" at bounding box center [345, 162] width 286 height 38
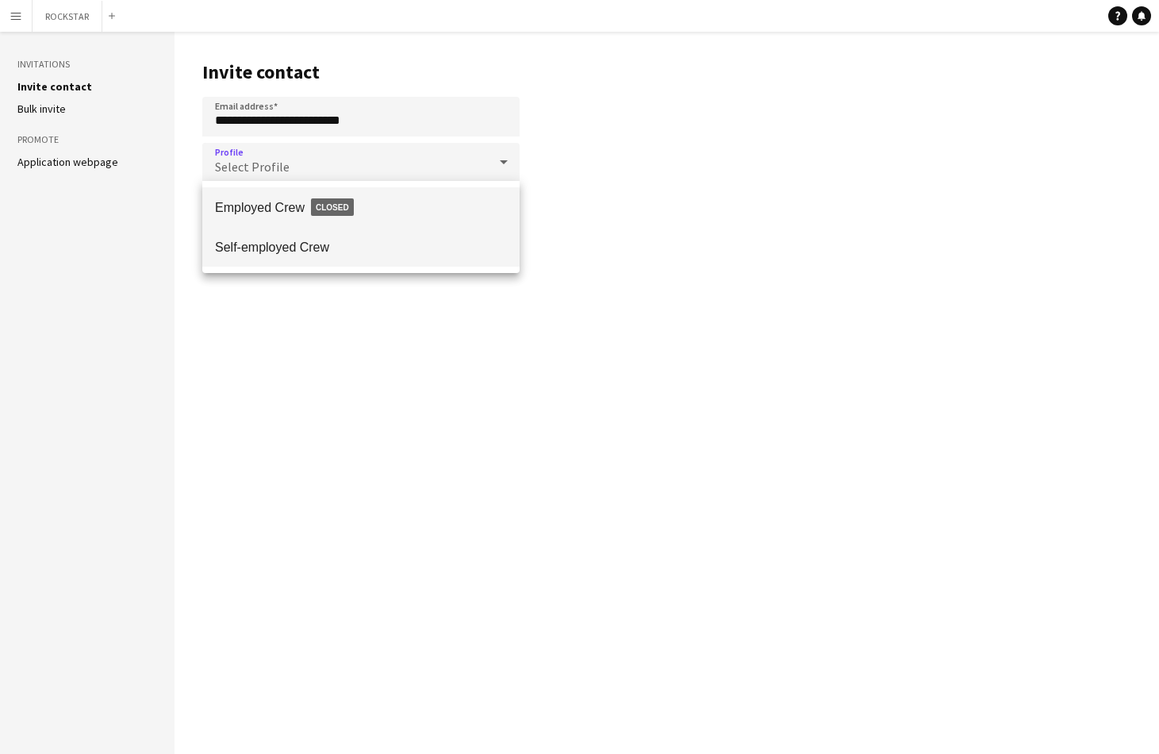
click at [399, 240] on span "Self-employed Crew" at bounding box center [361, 247] width 292 height 15
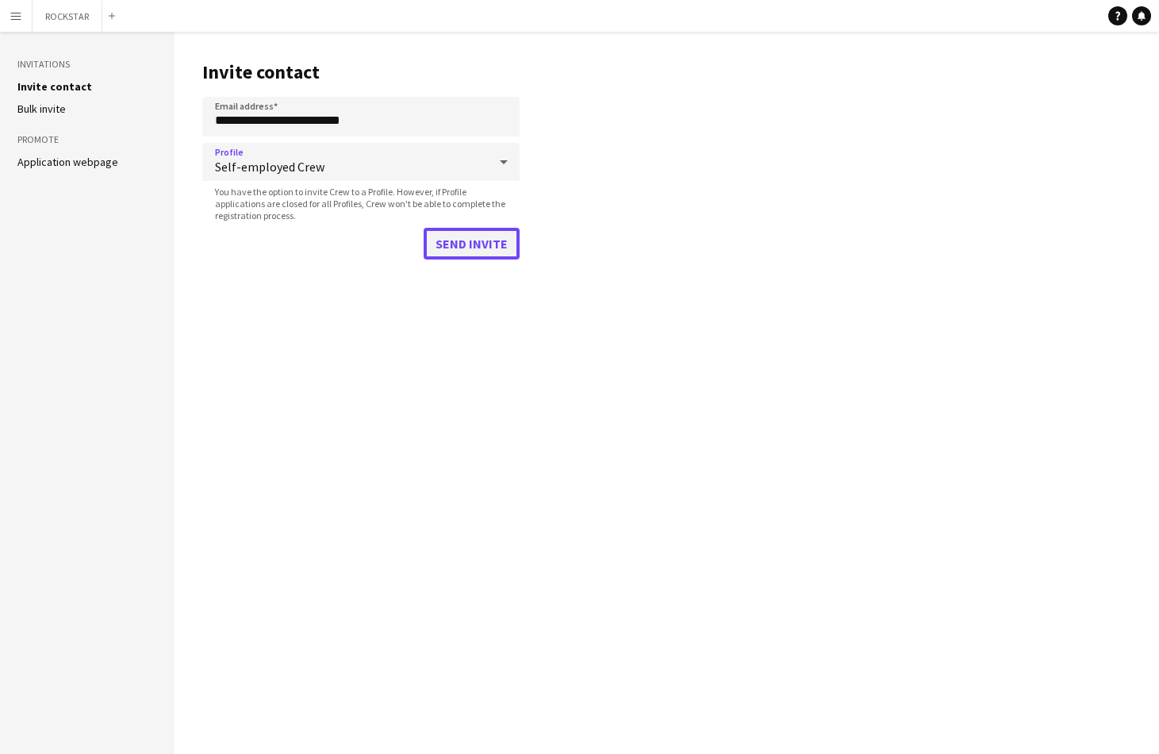
click at [449, 242] on button "Send invite" at bounding box center [472, 244] width 96 height 32
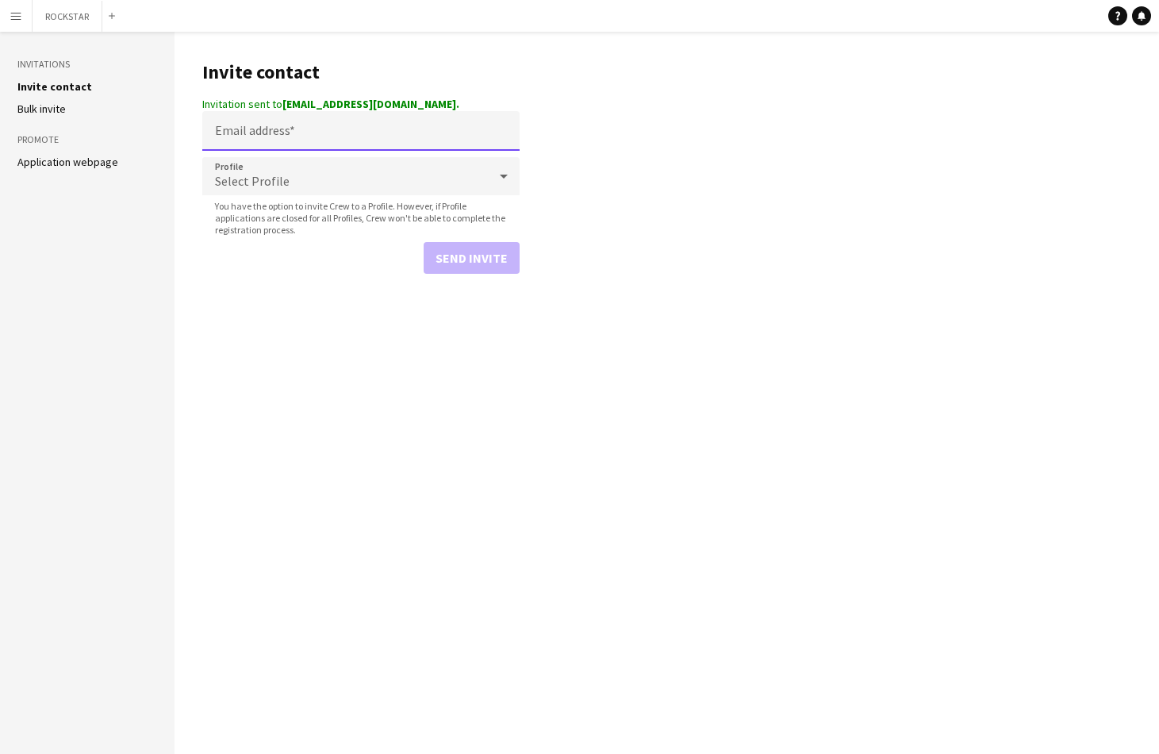
click at [332, 136] on input "Email address" at bounding box center [360, 131] width 317 height 40
paste input "**********"
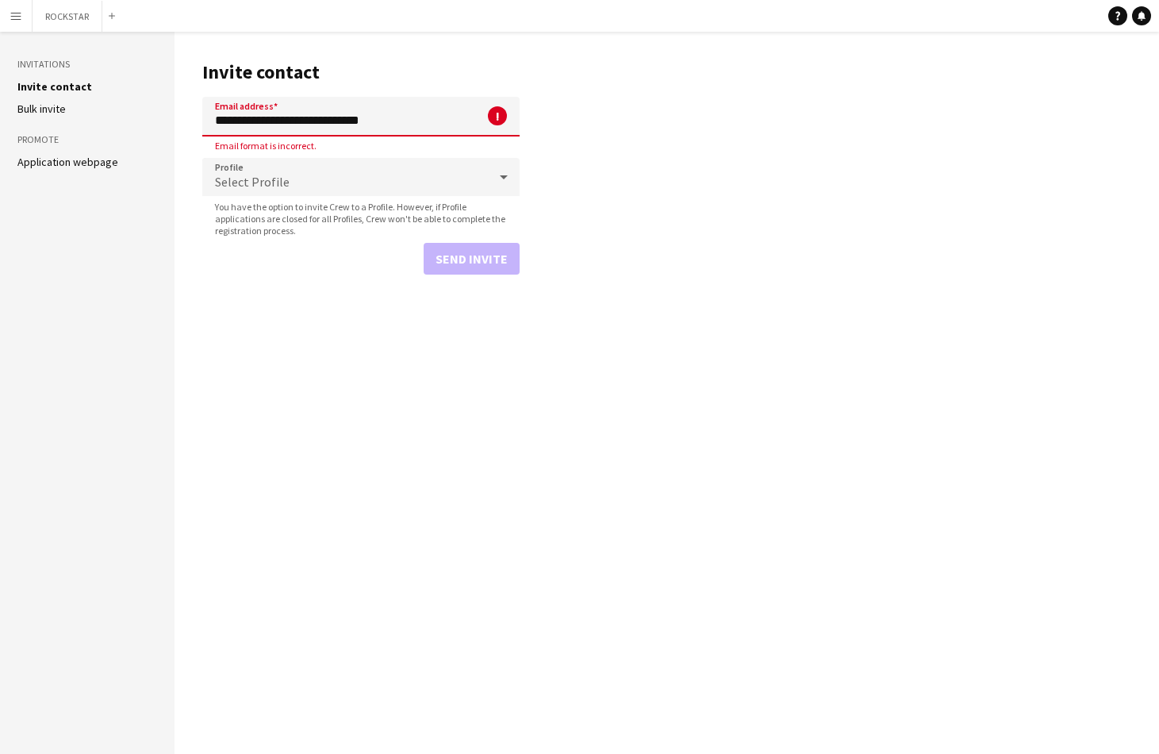
click at [420, 185] on div "Select Profile" at bounding box center [345, 177] width 286 height 38
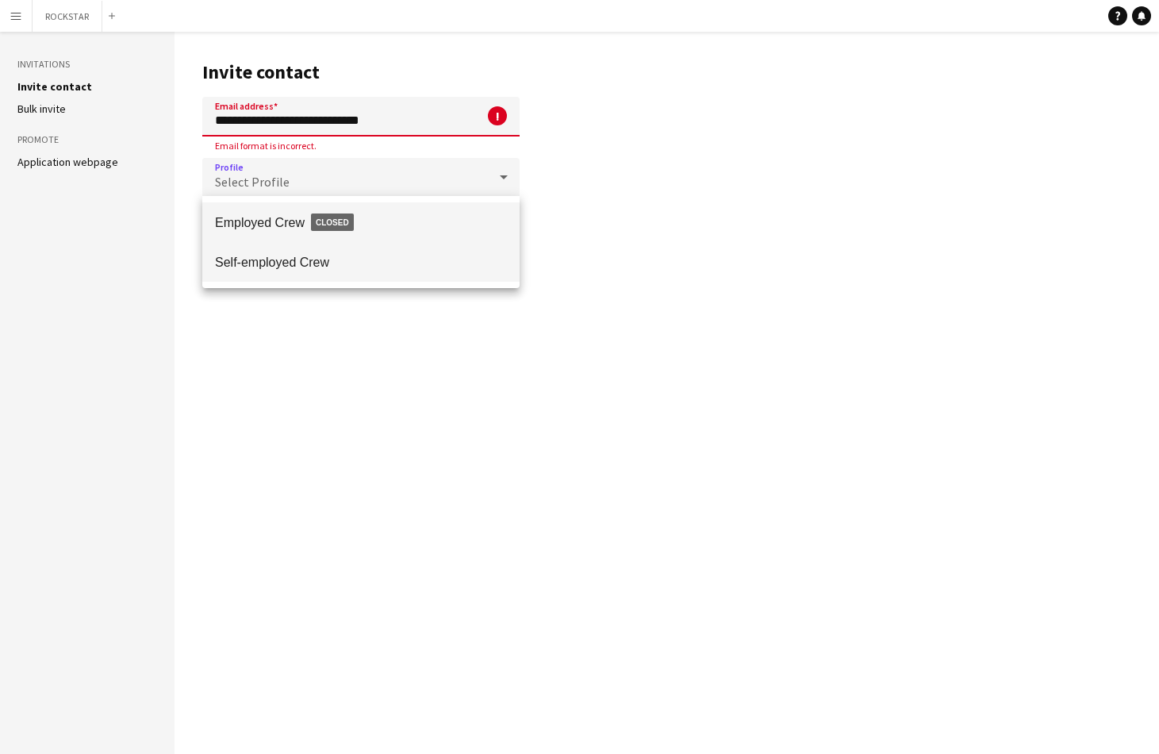
click at [397, 257] on span "Self-employed Crew" at bounding box center [361, 262] width 292 height 15
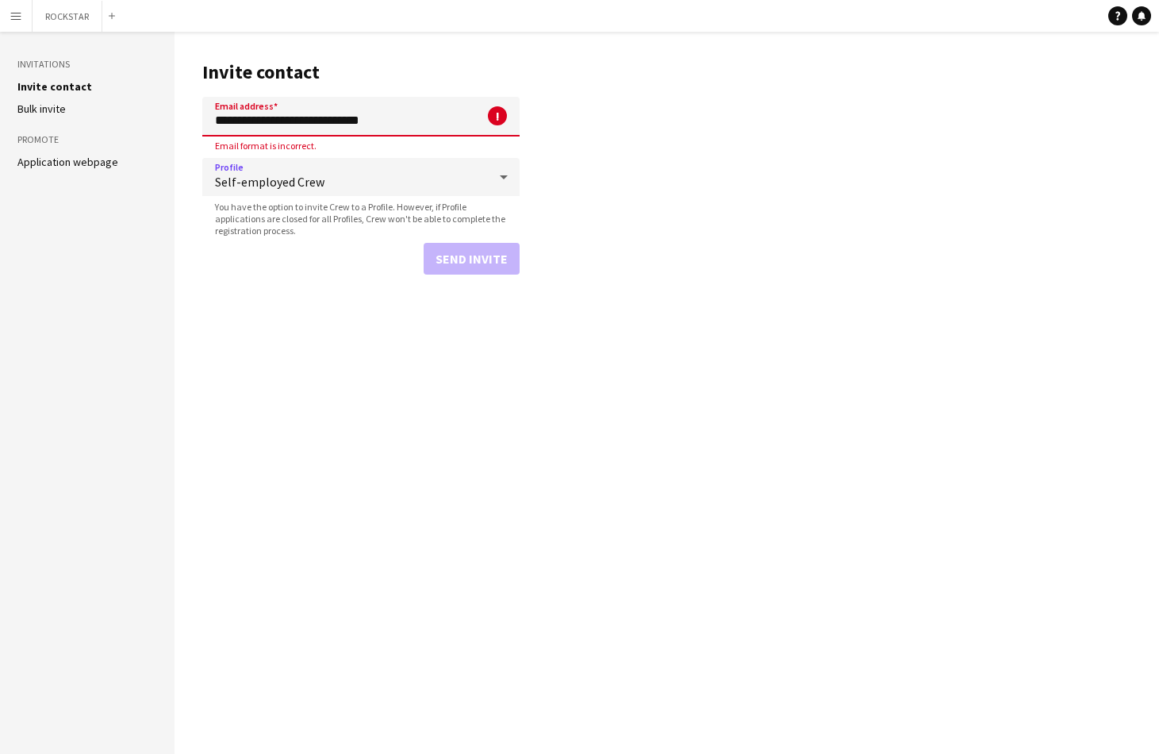
click at [374, 187] on span "Self-employed Crew" at bounding box center [351, 182] width 273 height 16
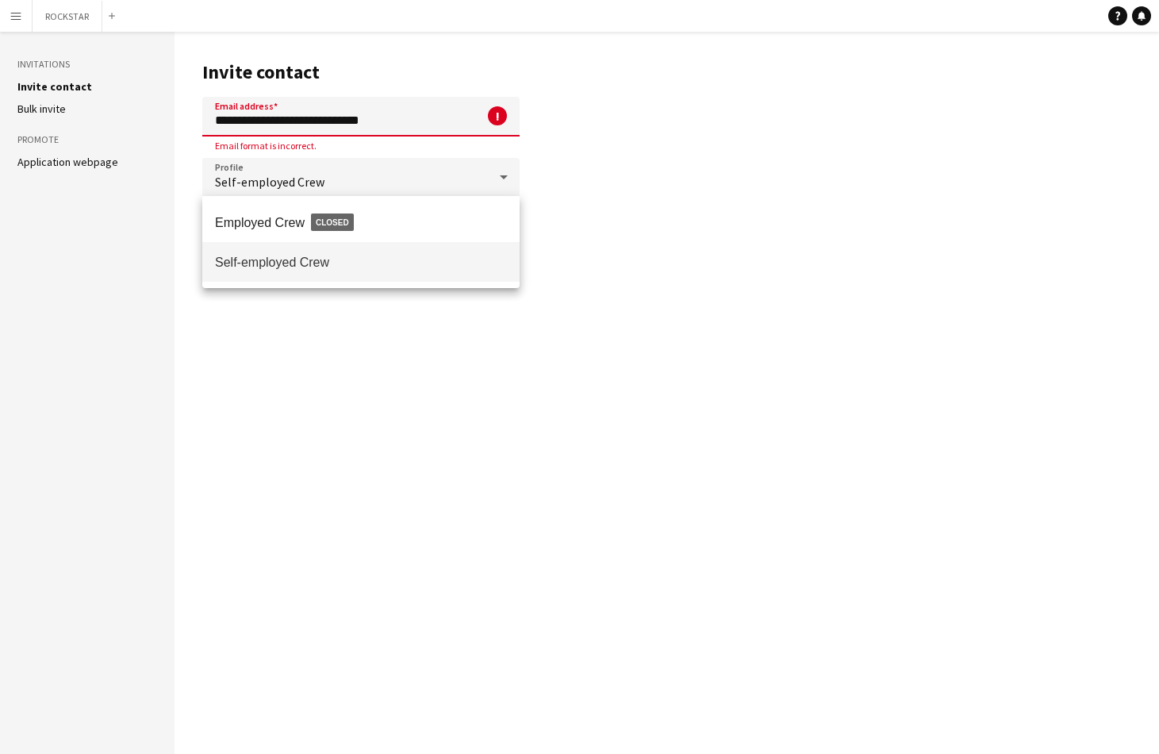
click at [416, 109] on div at bounding box center [579, 377] width 1159 height 754
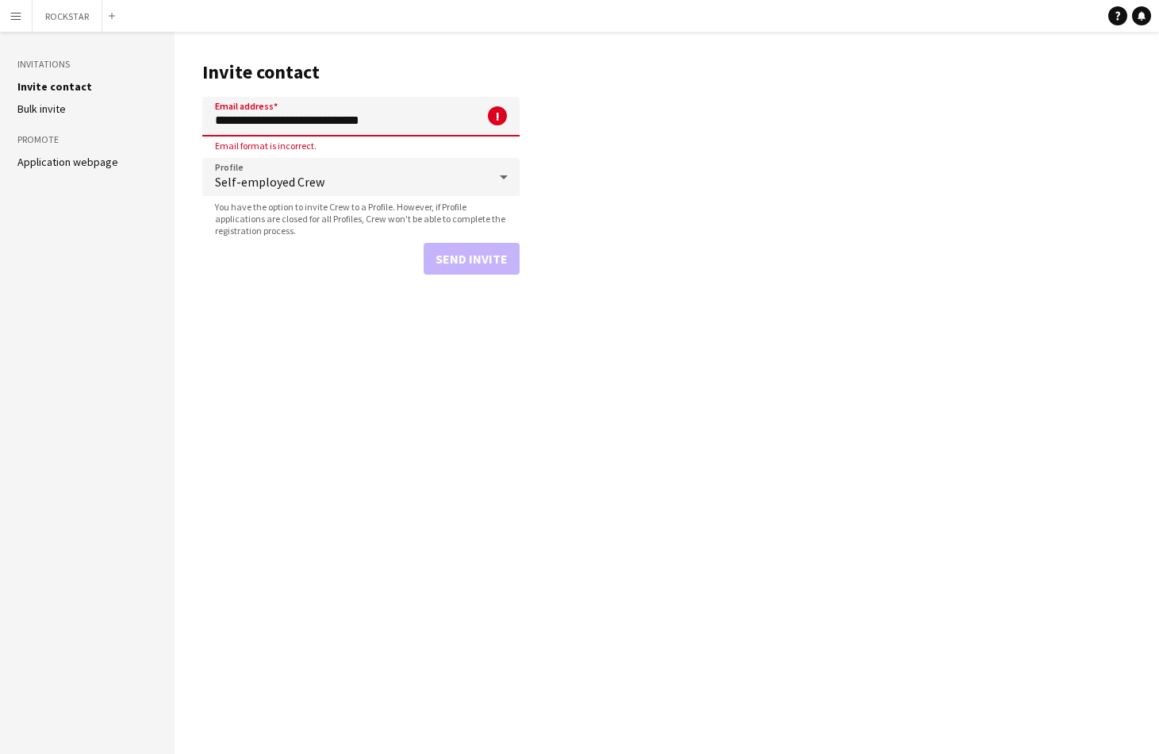
click at [420, 121] on input "**********" at bounding box center [360, 117] width 317 height 40
click at [305, 117] on input "**********" at bounding box center [360, 117] width 317 height 40
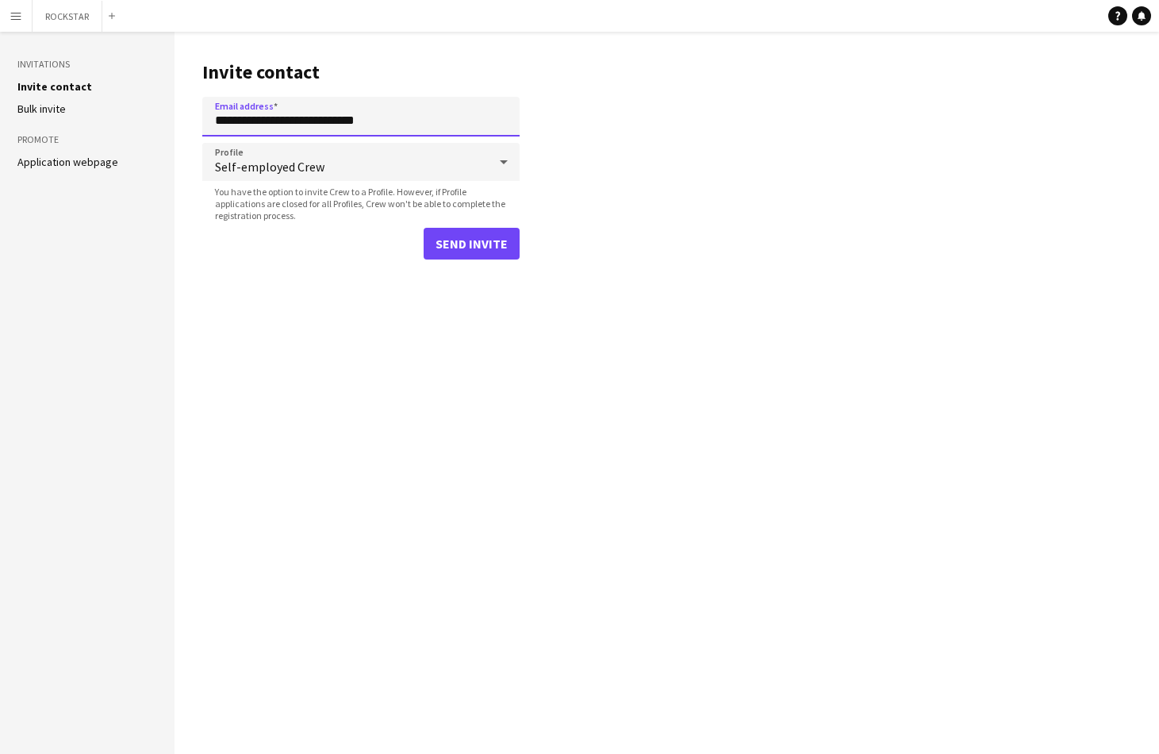
type input "**********"
click at [479, 257] on button "Send invite" at bounding box center [472, 244] width 96 height 32
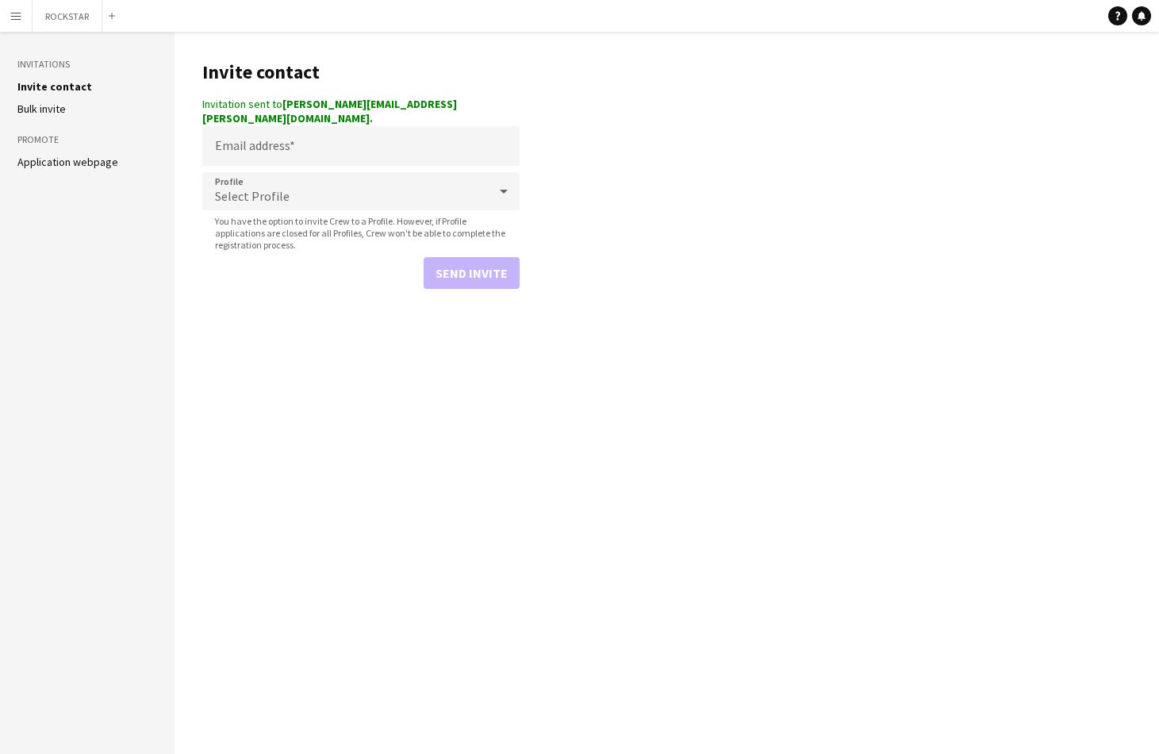
click at [14, 18] on app-icon "Menu" at bounding box center [16, 16] width 13 height 13
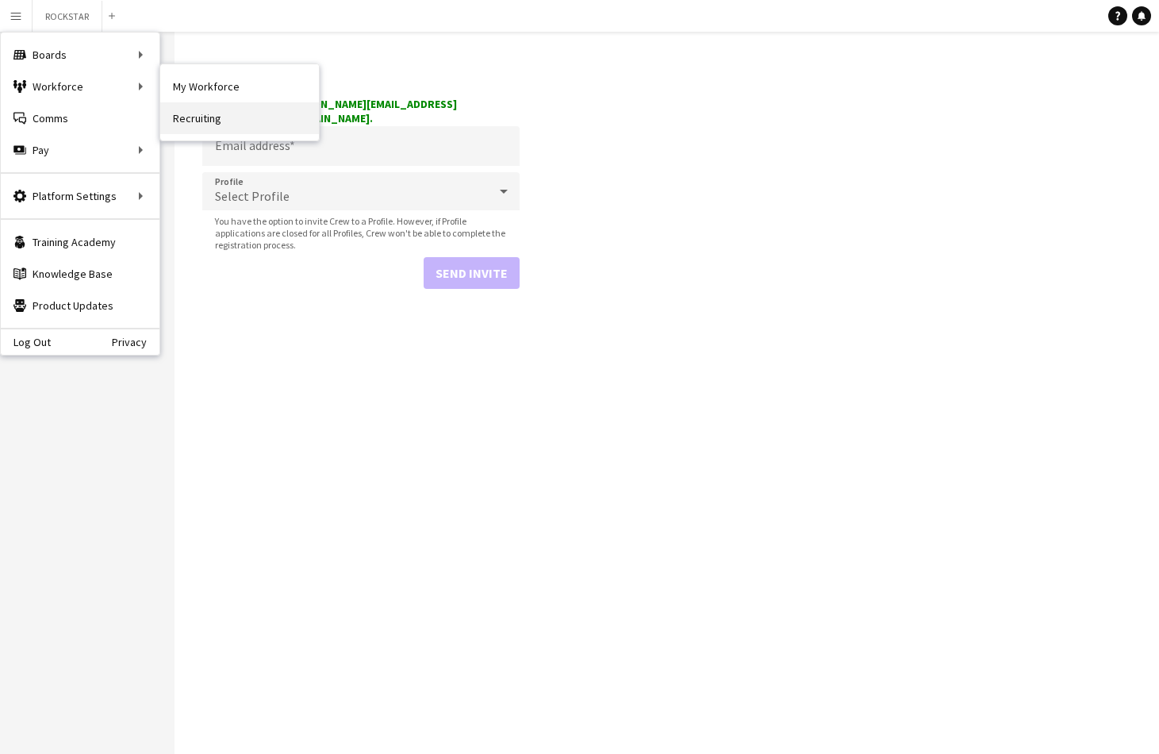
click at [221, 110] on link "Recruiting" at bounding box center [239, 118] width 159 height 32
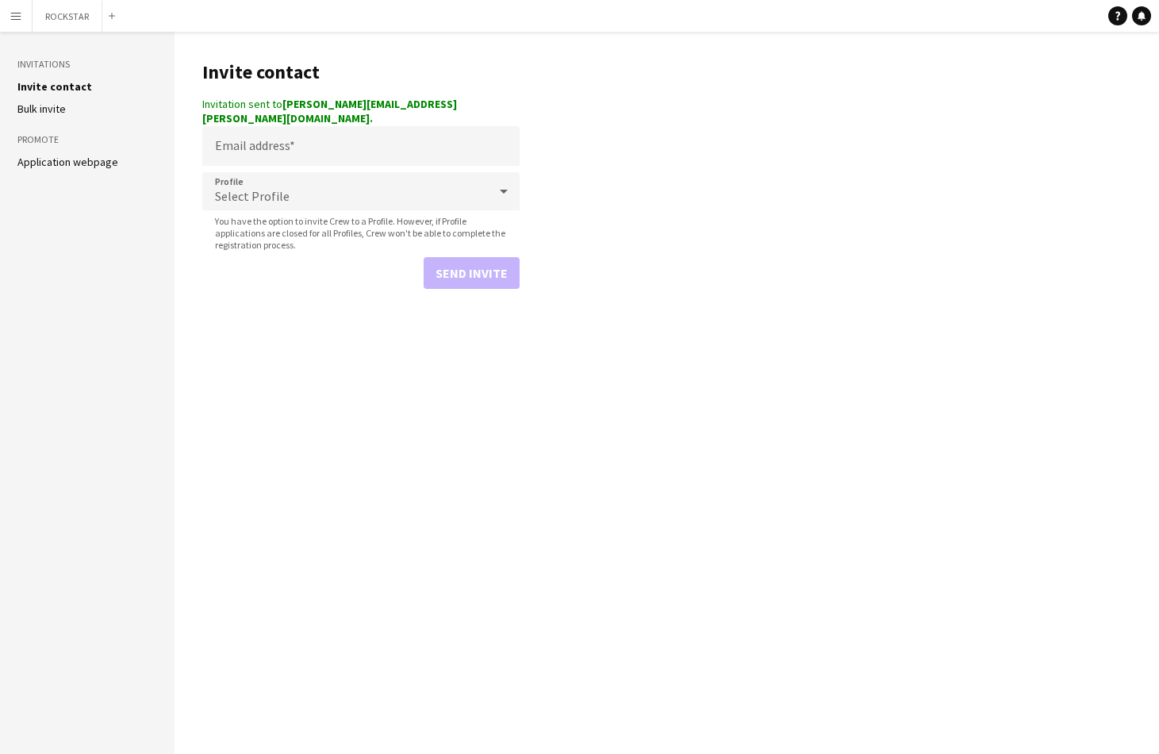
click at [21, 13] on app-icon "Menu" at bounding box center [16, 16] width 13 height 13
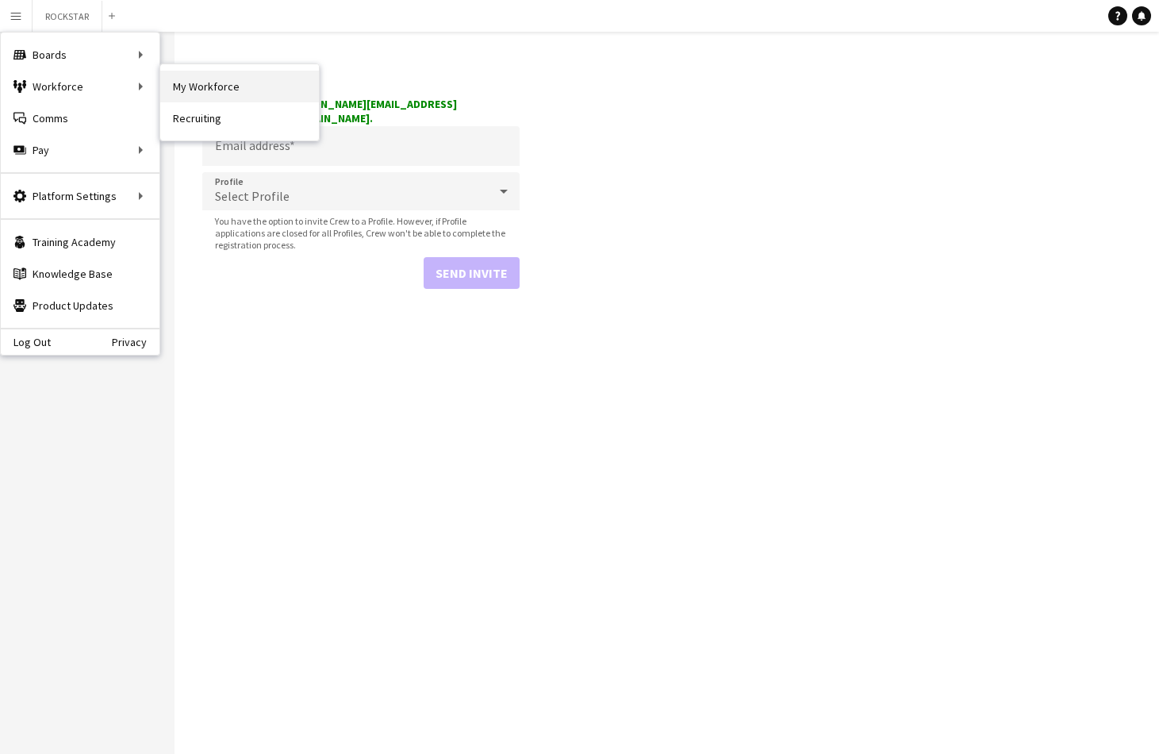
click at [198, 86] on link "My Workforce" at bounding box center [239, 87] width 159 height 32
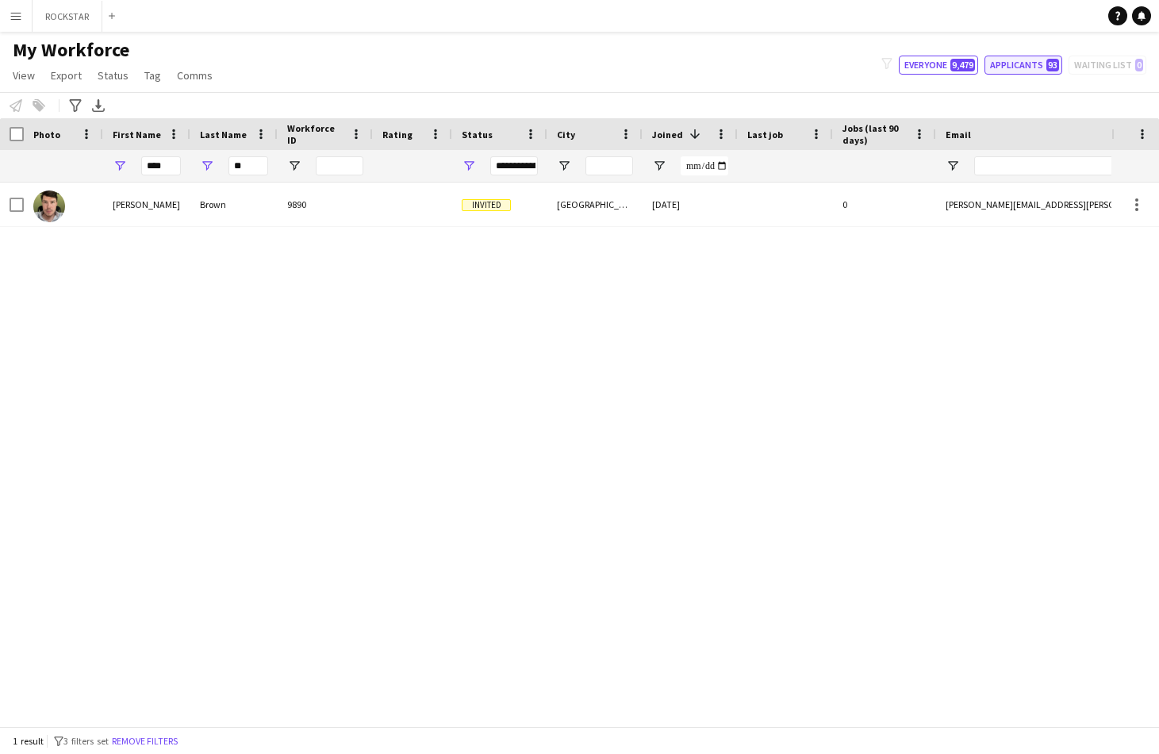
click at [1005, 59] on button "Applicants 93" at bounding box center [1023, 65] width 78 height 19
type input "**********"
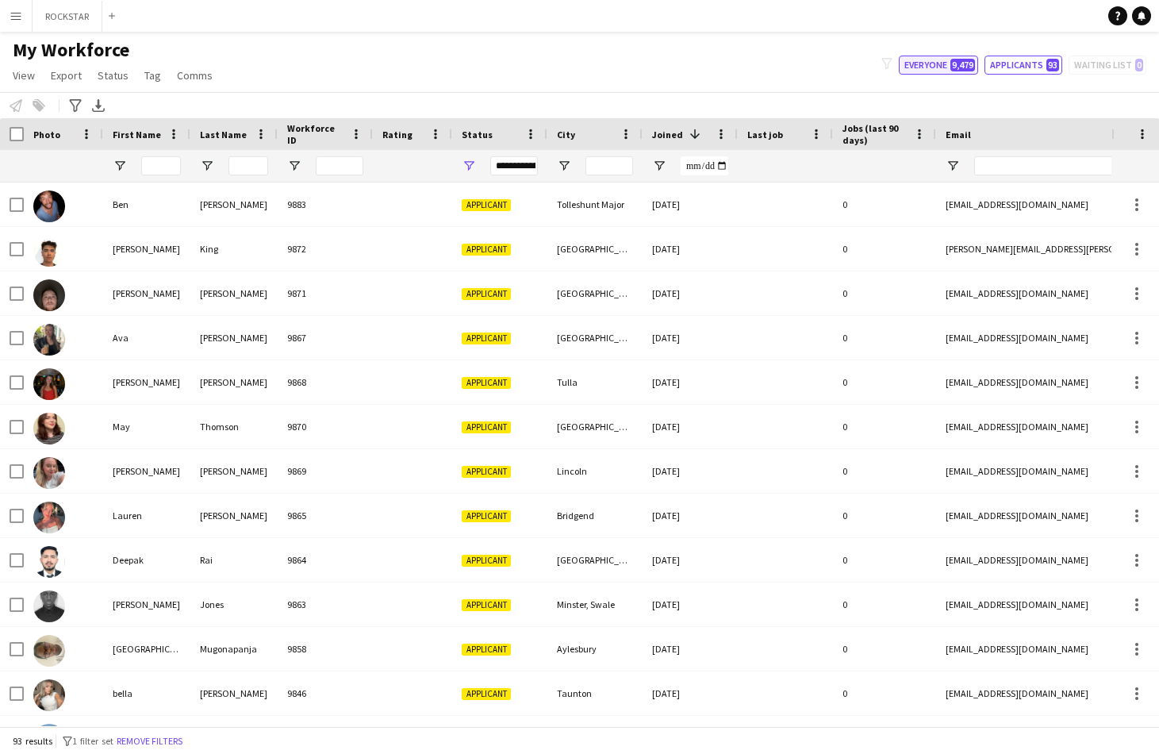
click at [941, 67] on button "Everyone 9,479" at bounding box center [938, 65] width 79 height 19
type input "**********"
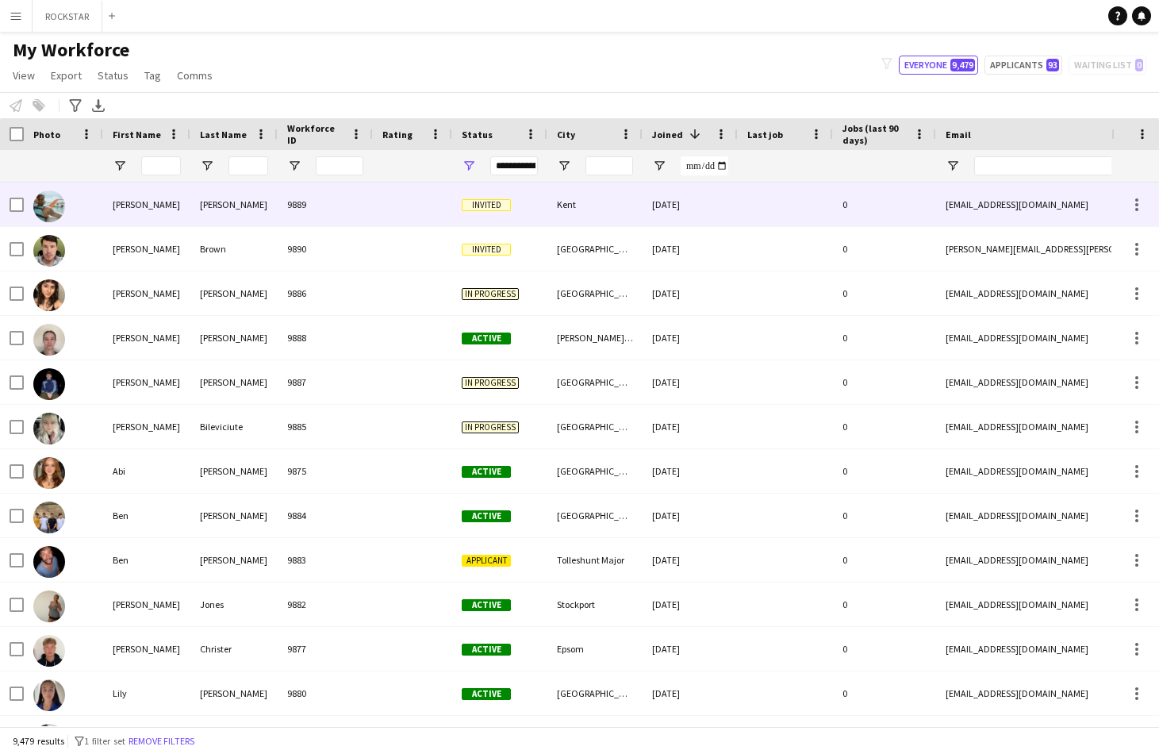
click at [217, 215] on div "[PERSON_NAME]" at bounding box center [233, 204] width 87 height 44
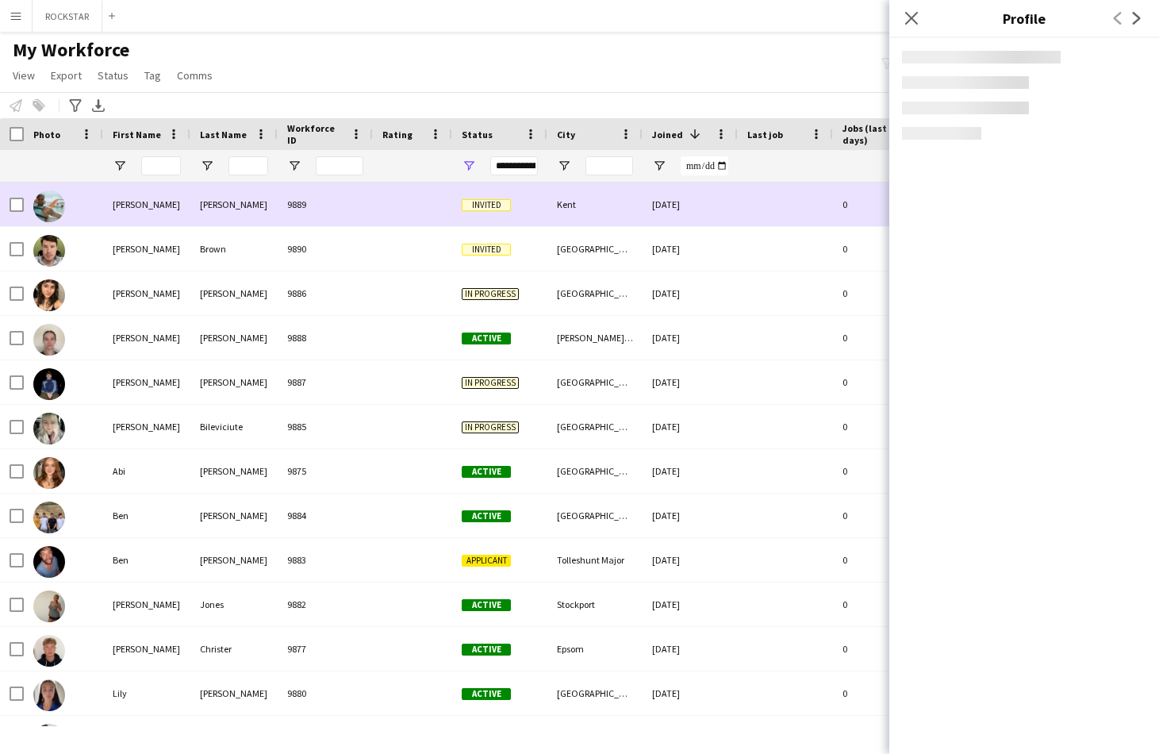
click at [303, 209] on div "9889" at bounding box center [325, 204] width 95 height 44
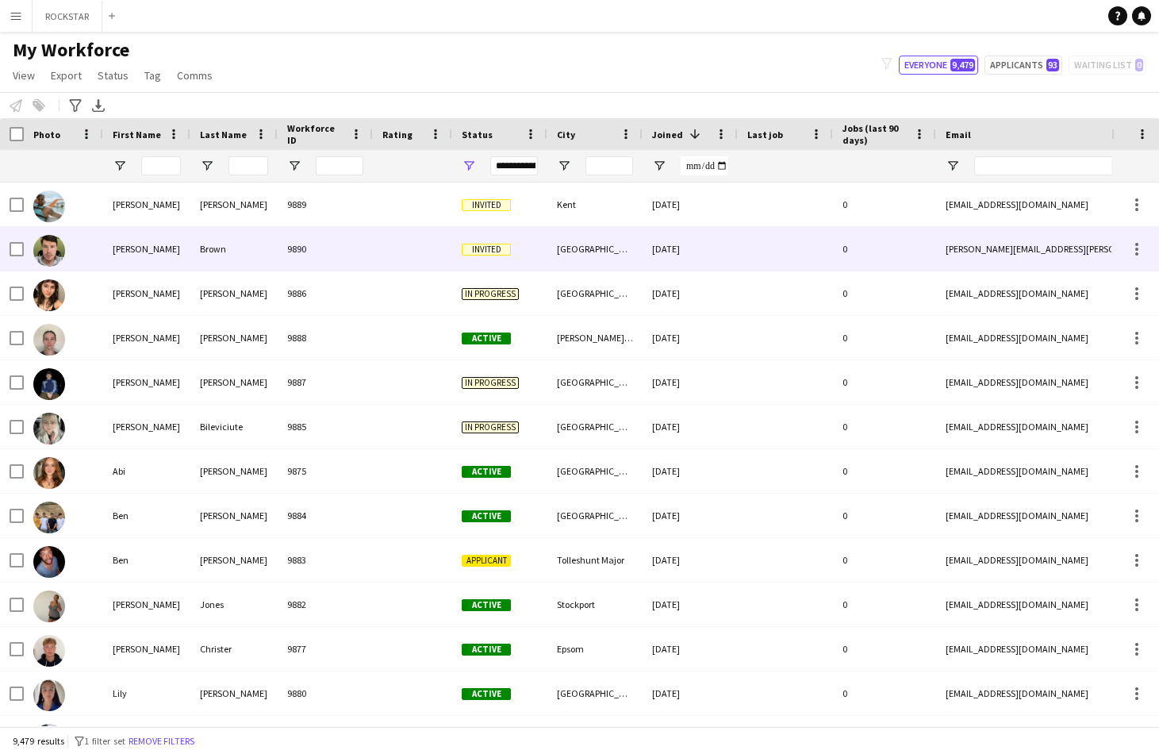
click at [368, 255] on div "9890" at bounding box center [325, 249] width 95 height 44
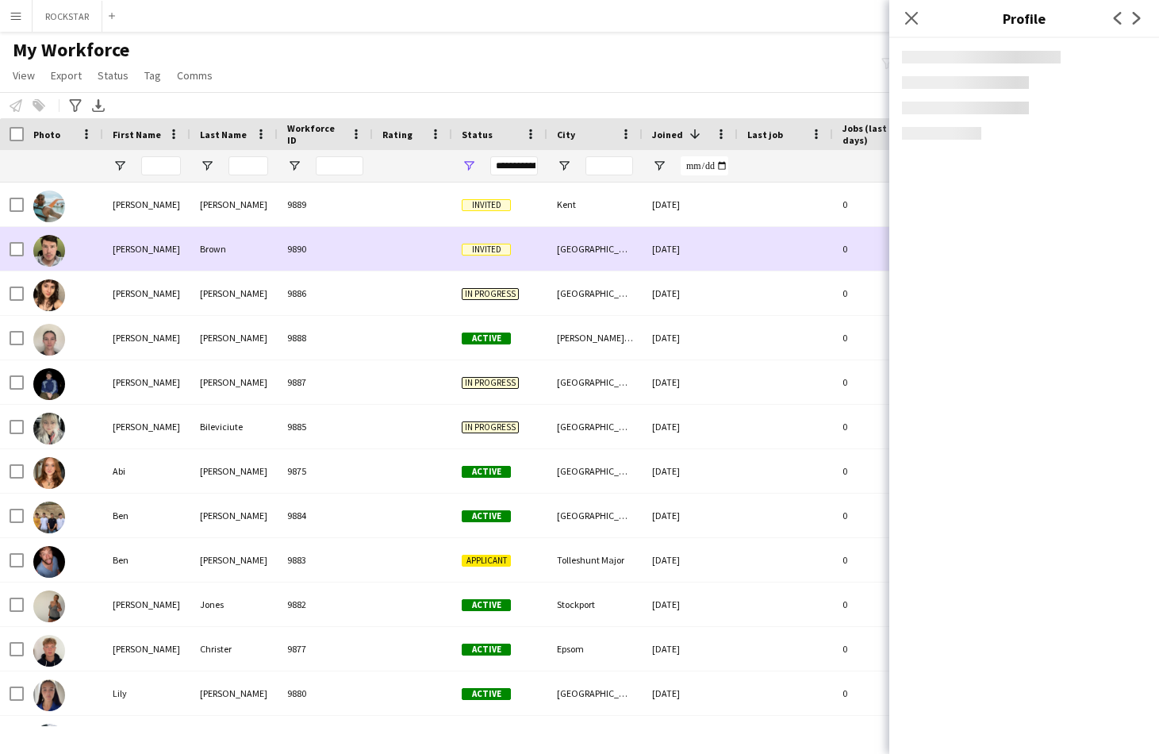
click at [403, 246] on div at bounding box center [412, 249] width 79 height 44
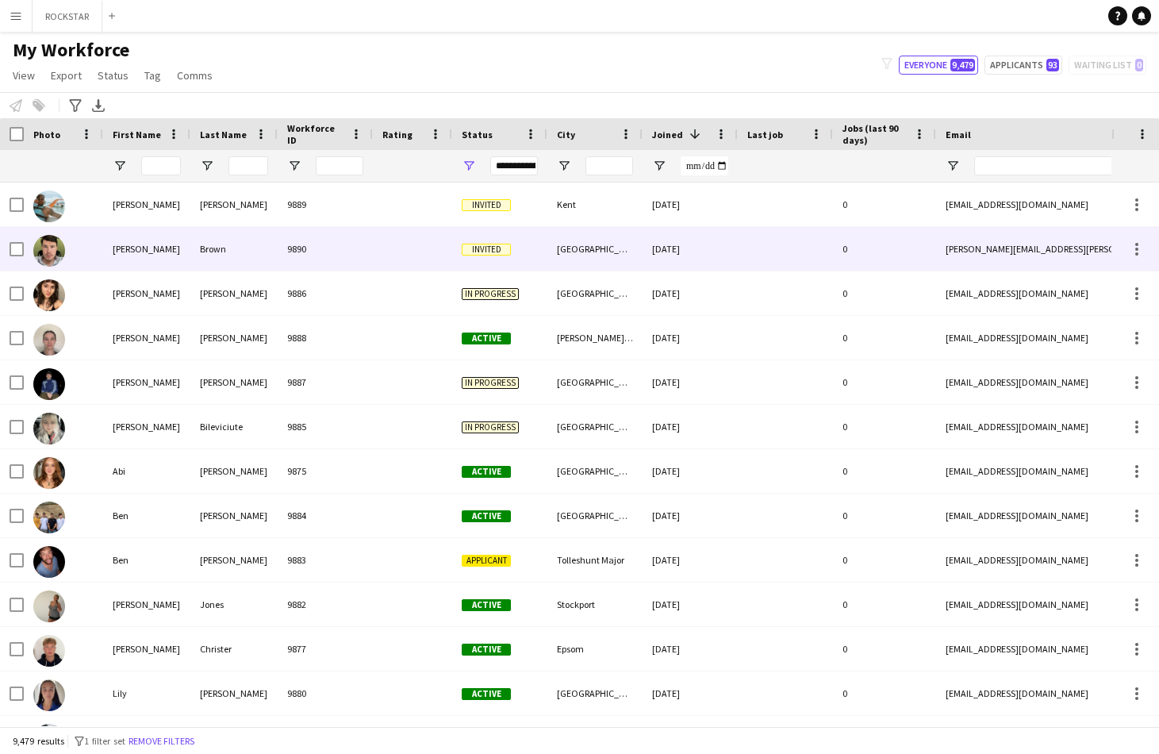
click at [867, 251] on div "0" at bounding box center [884, 249] width 103 height 44
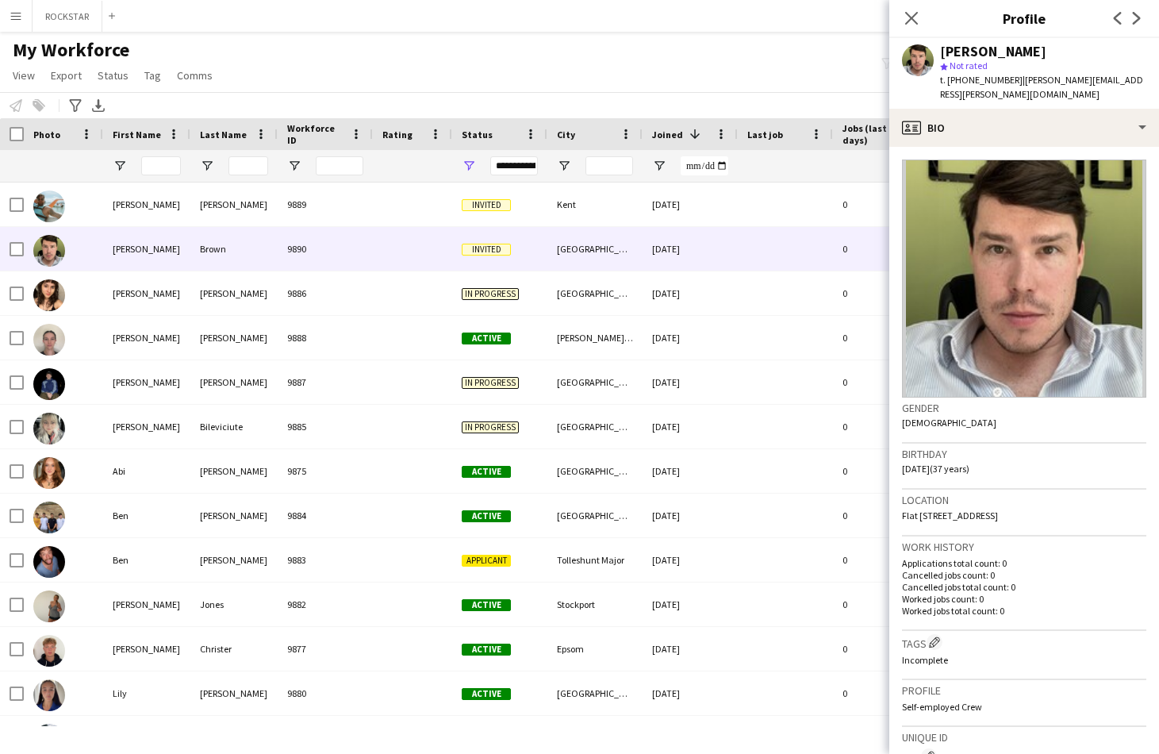
scroll to position [304, 0]
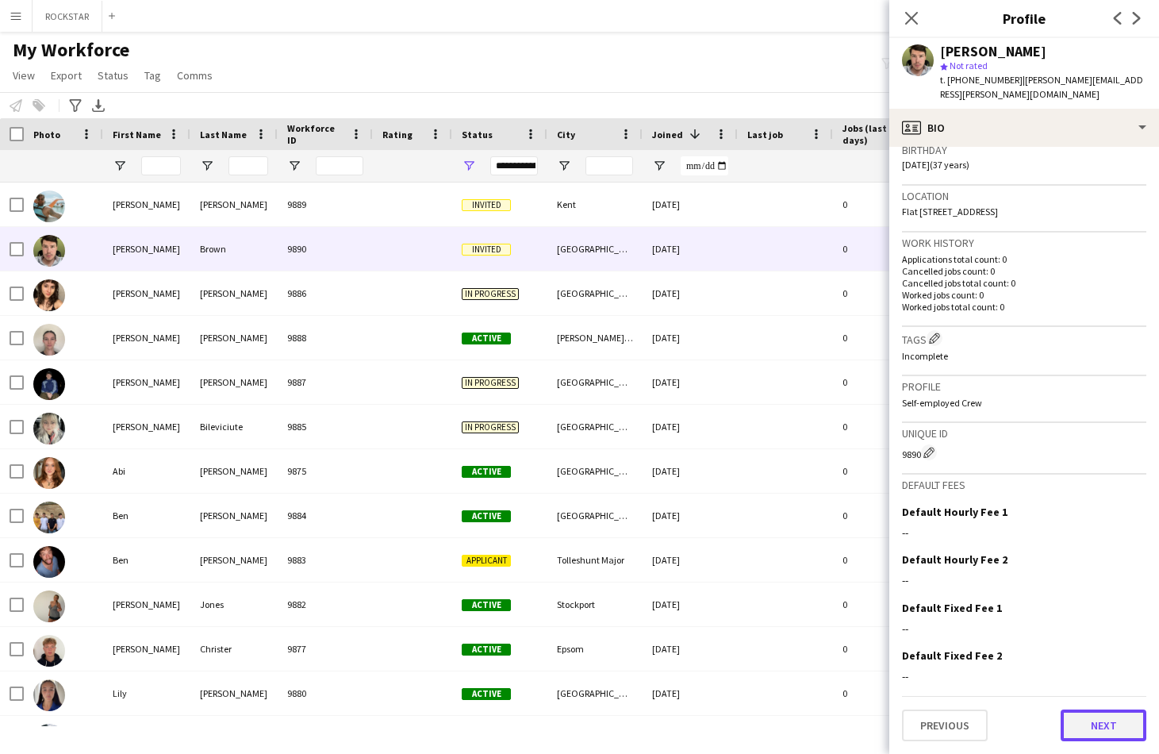
click at [1096, 729] on button "Next" at bounding box center [1104, 725] width 86 height 32
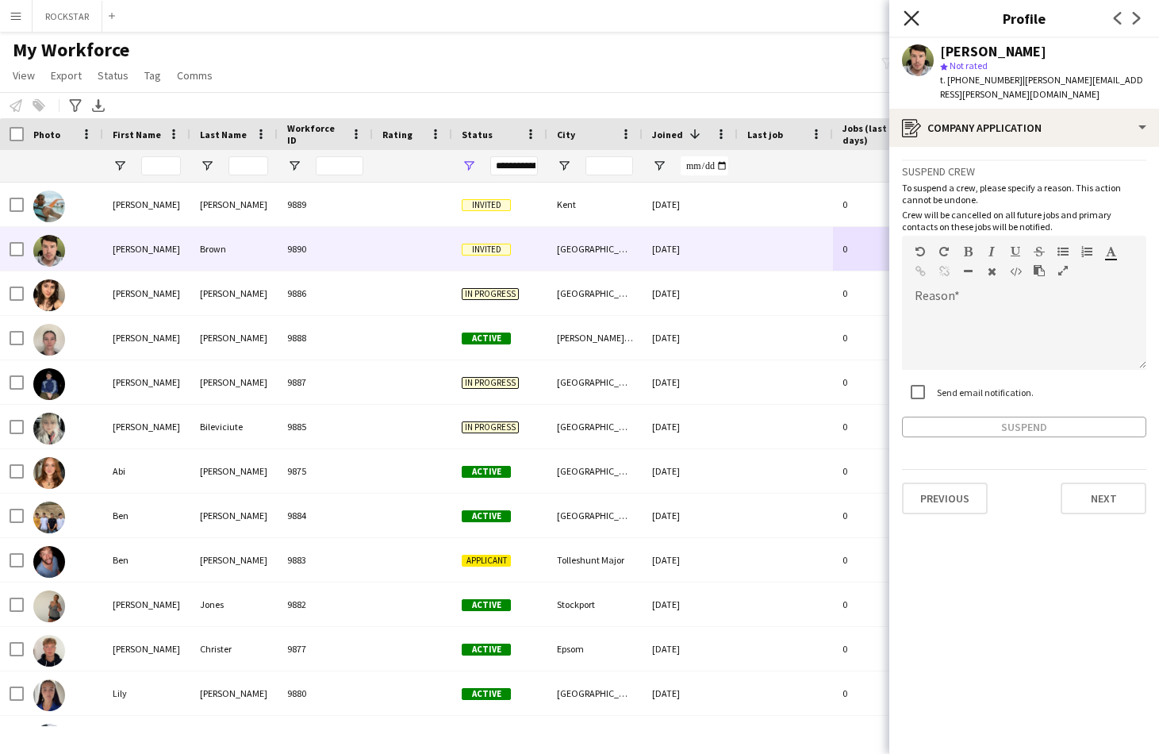
click at [915, 25] on icon "Close pop-in" at bounding box center [910, 17] width 15 height 15
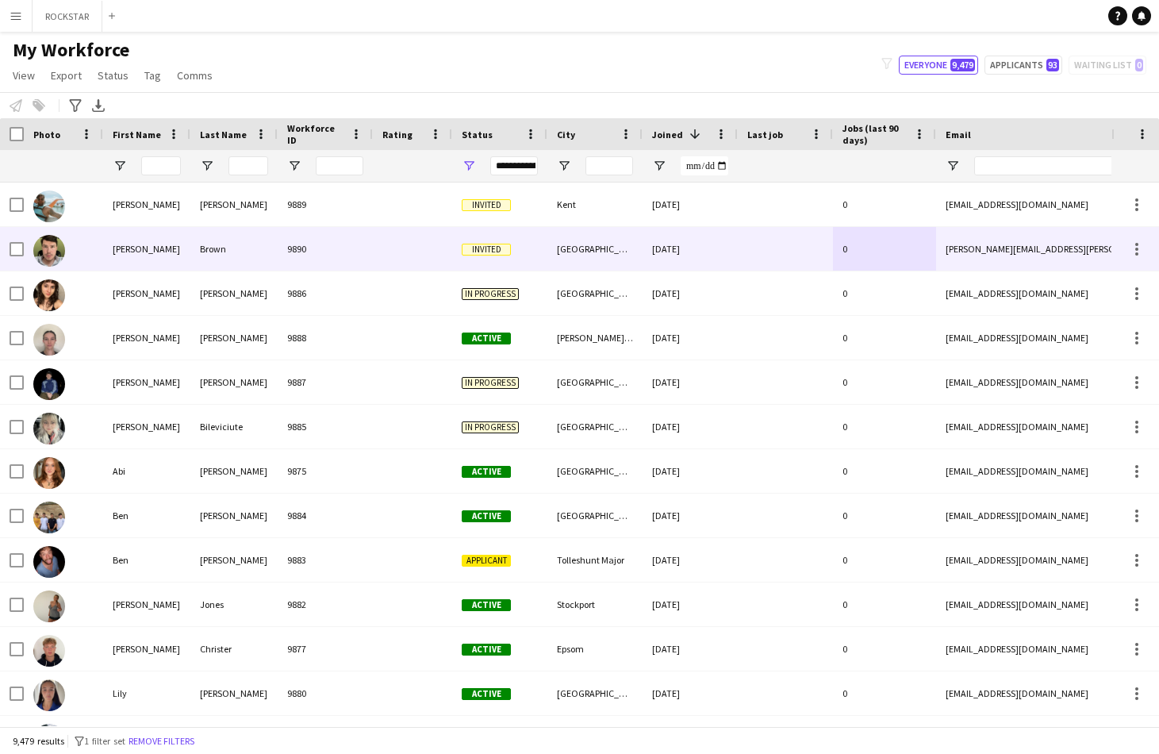
click at [310, 262] on div "9890" at bounding box center [325, 249] width 95 height 44
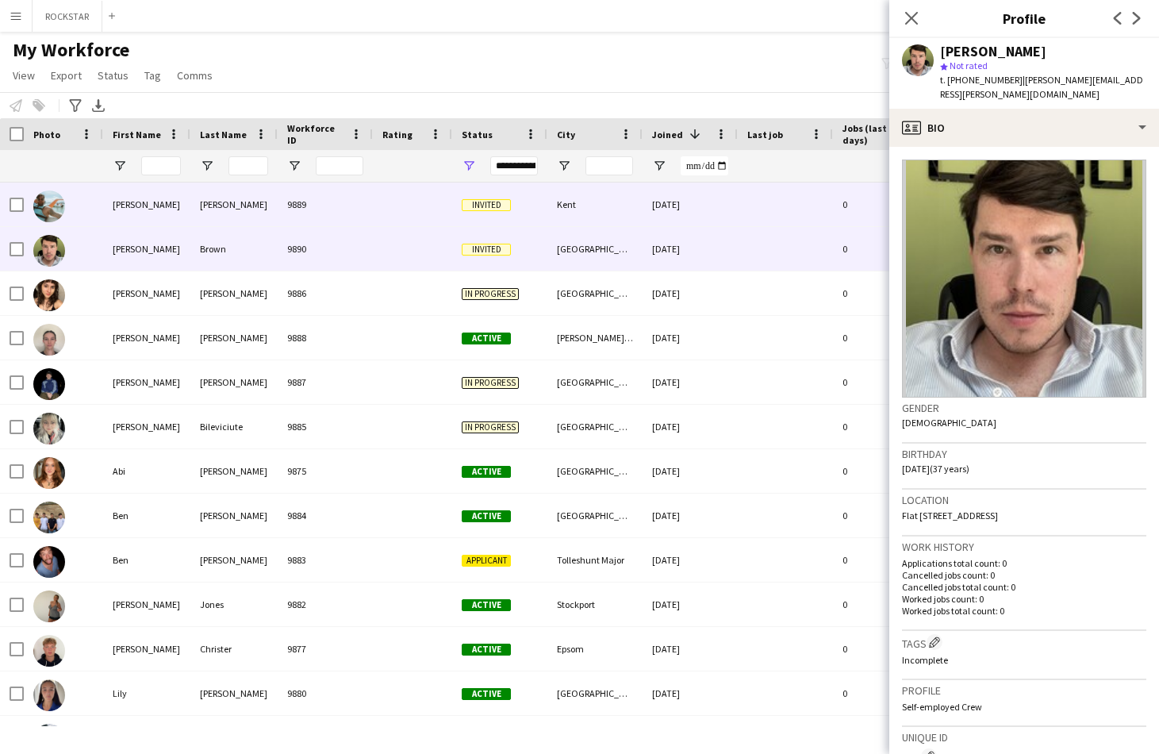
click at [332, 216] on div "9889" at bounding box center [325, 204] width 95 height 44
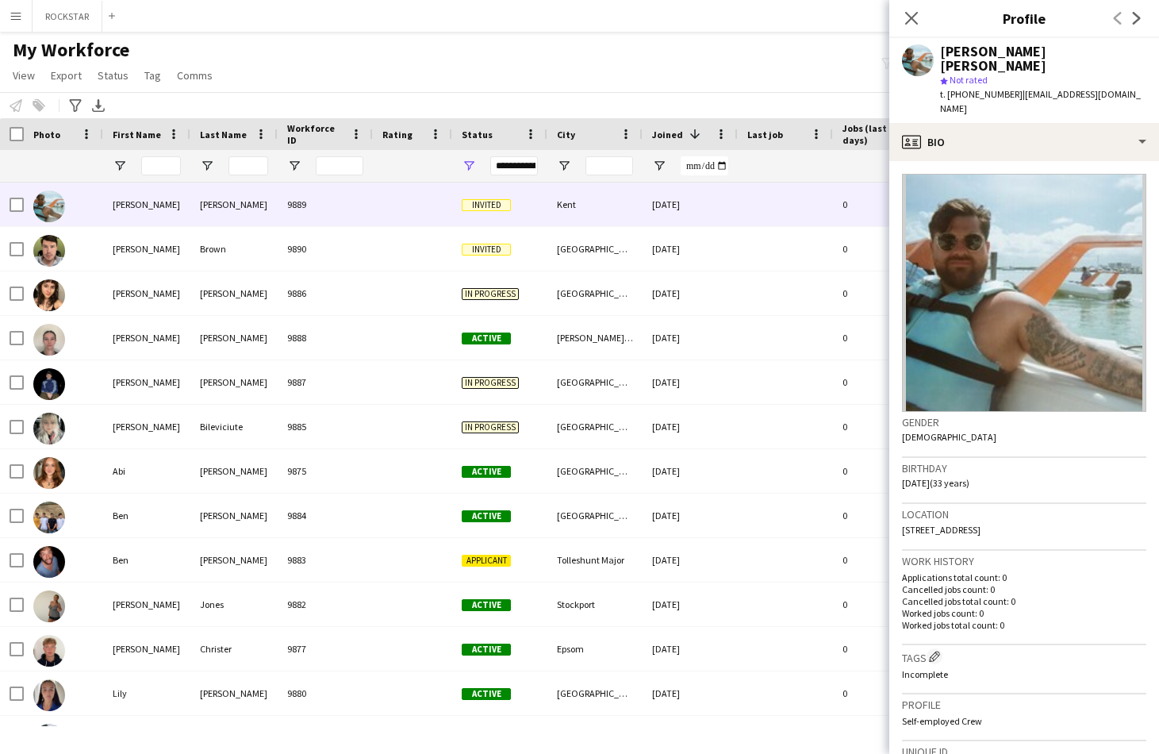
click at [902, 22] on app-icon "Close pop-in" at bounding box center [911, 18] width 19 height 19
